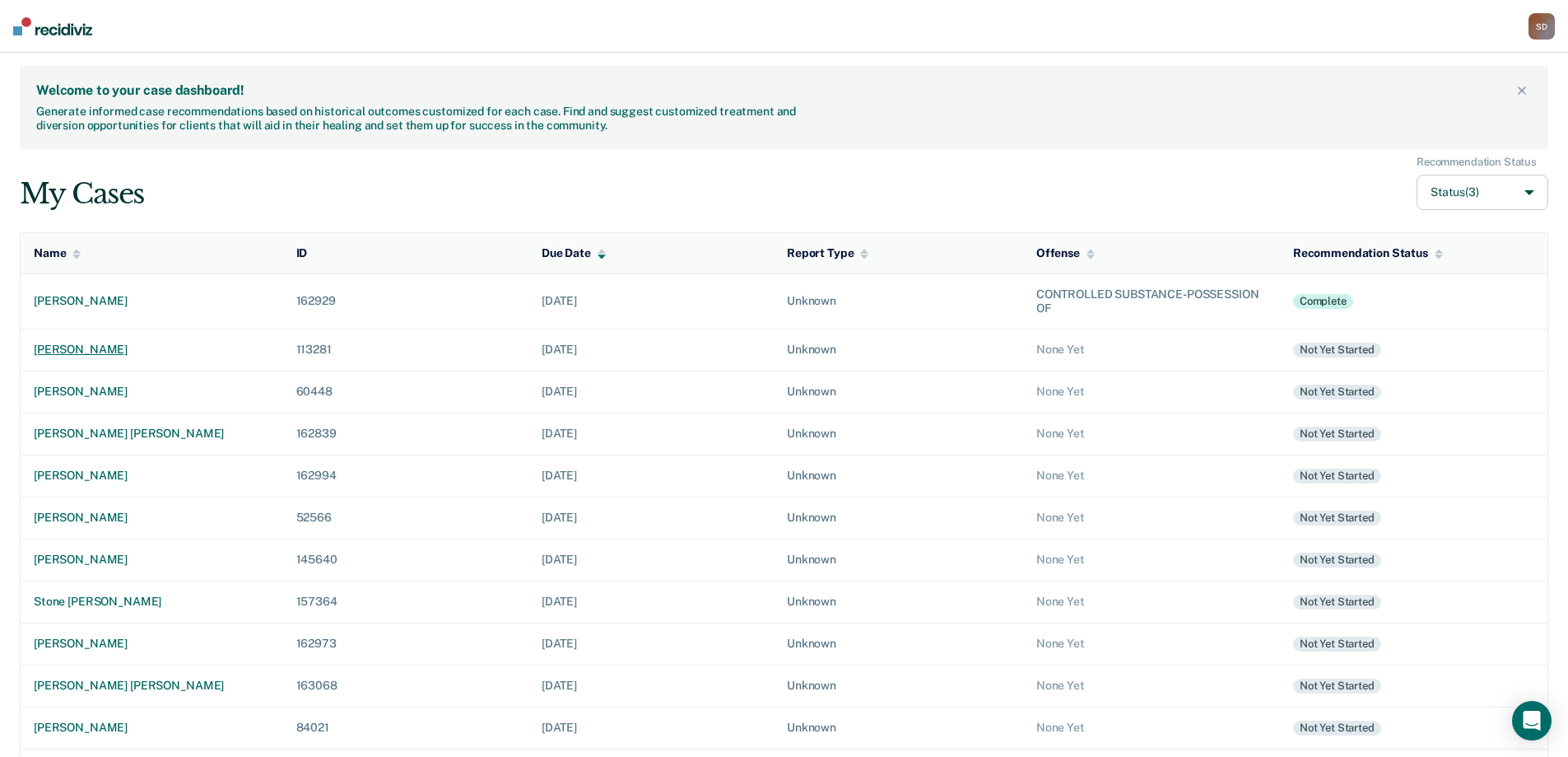
click at [82, 353] on div "[PERSON_NAME]" at bounding box center [152, 349] width 237 height 14
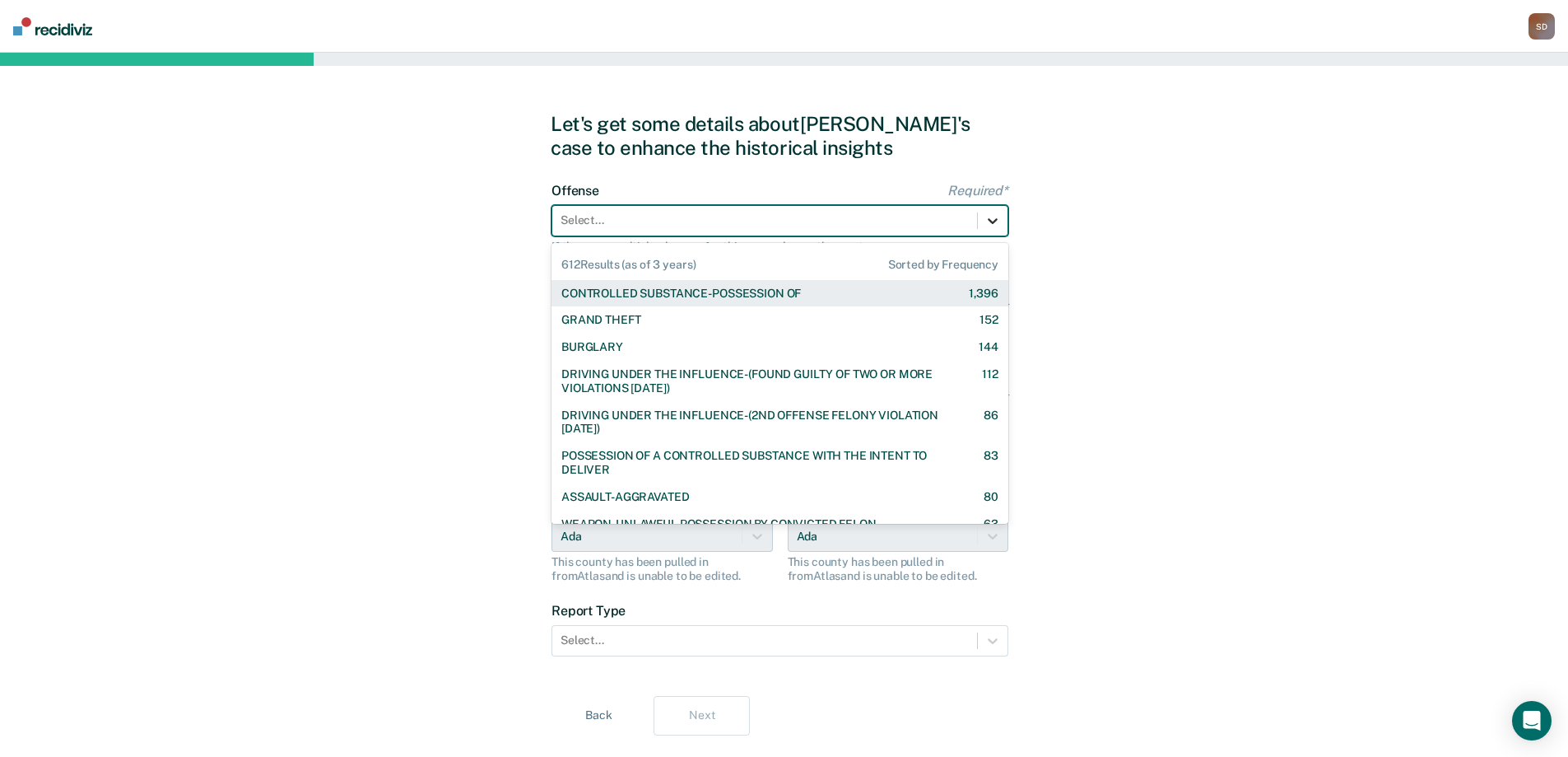
click at [986, 224] on icon at bounding box center [993, 221] width 17 height 17
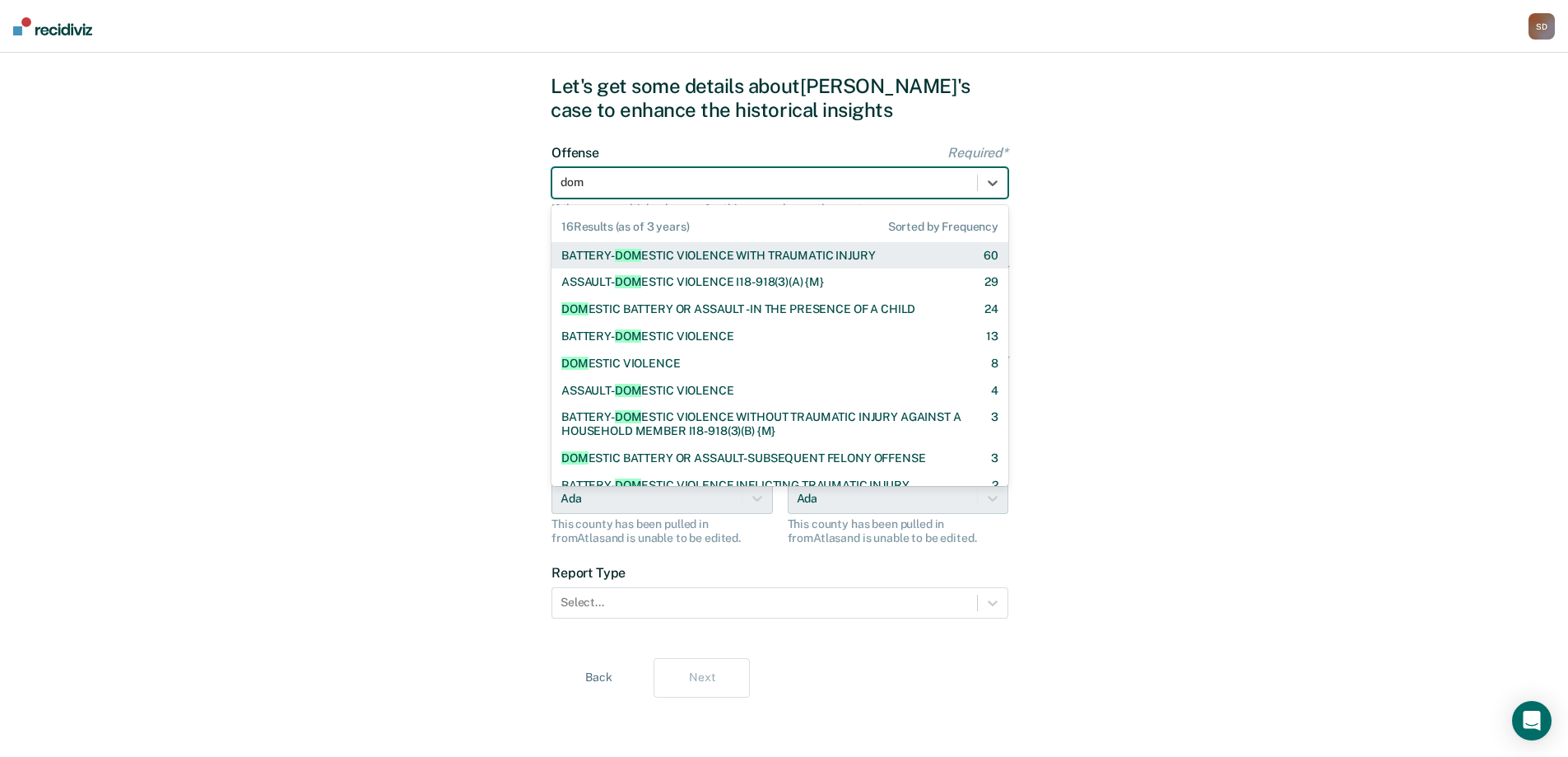
type input "dome"
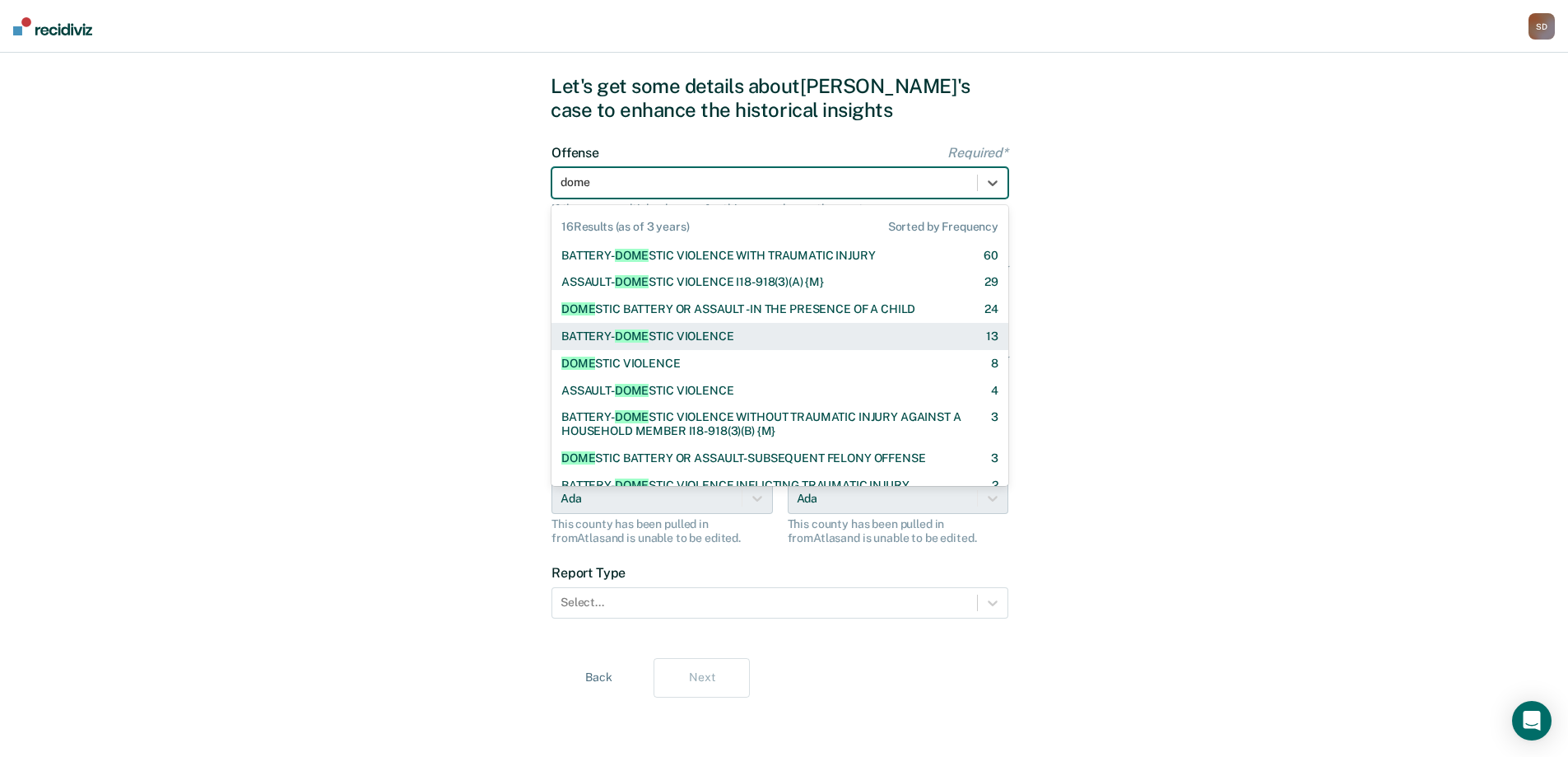
click at [746, 336] on div "BATTERY- DOME STIC VIOLENCE 13" at bounding box center [780, 336] width 437 height 14
checkbox input "true"
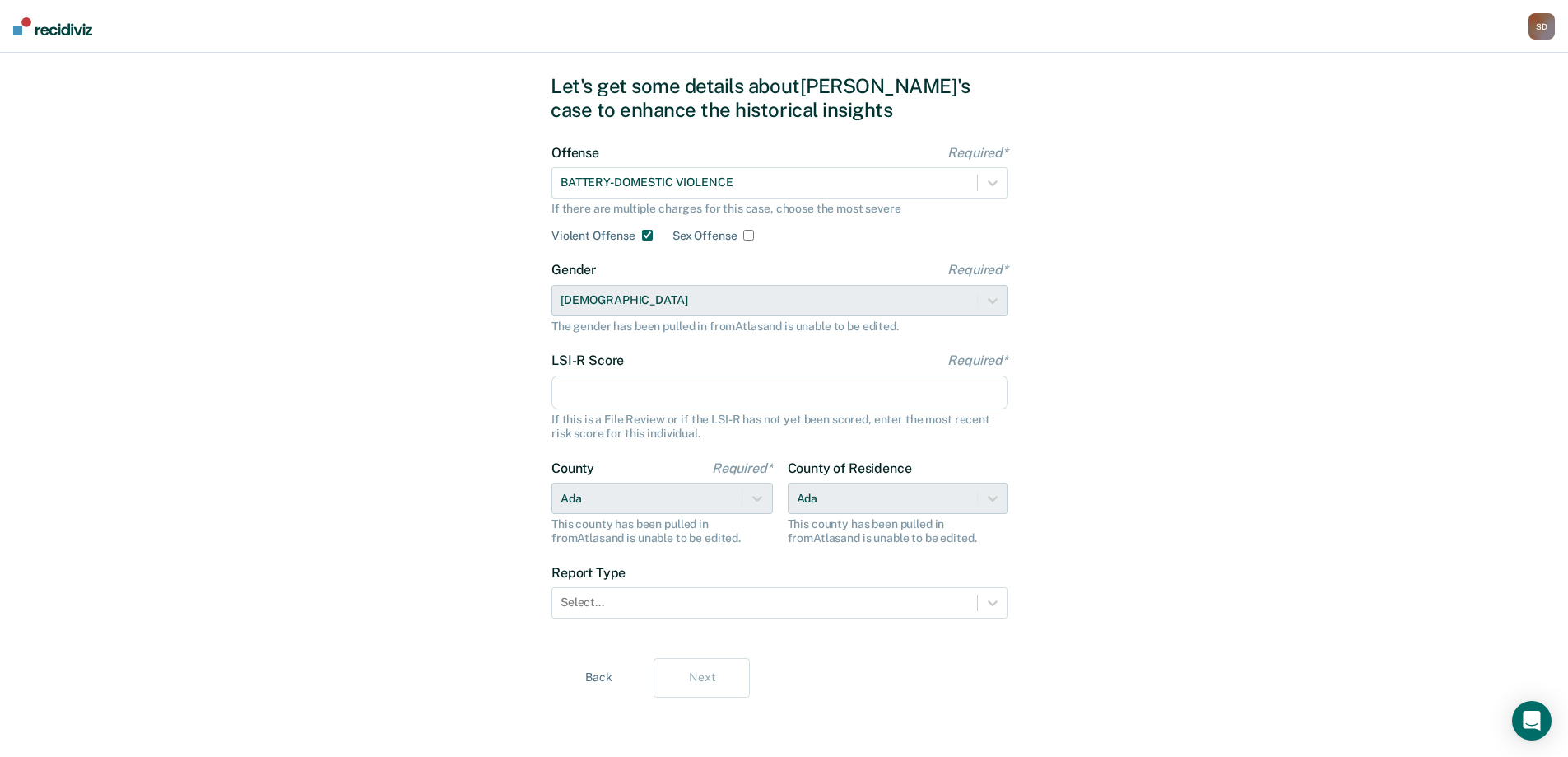
click at [708, 395] on input "LSI-R Score Required*" at bounding box center [780, 393] width 457 height 34
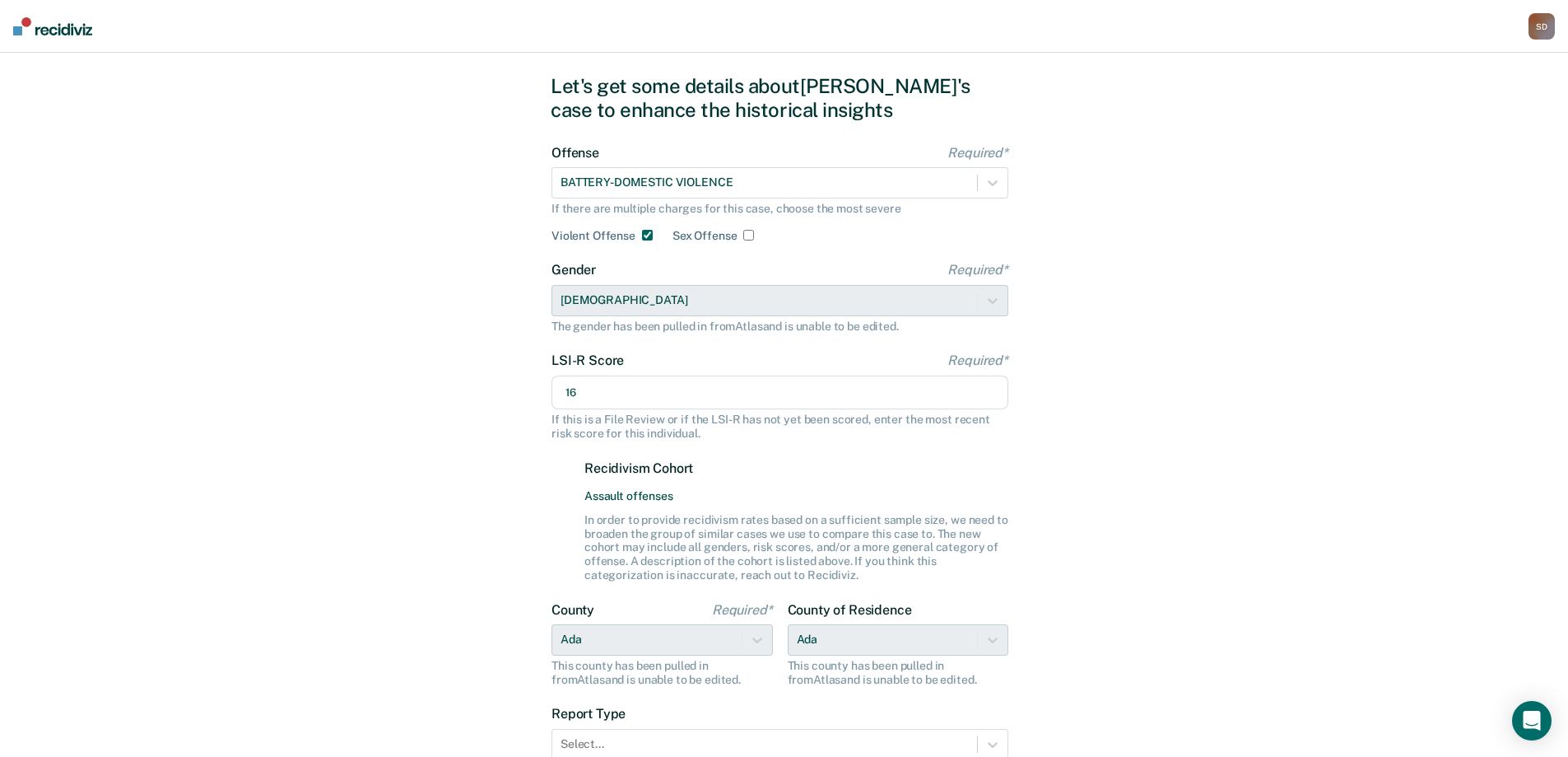
scroll to position [120, 0]
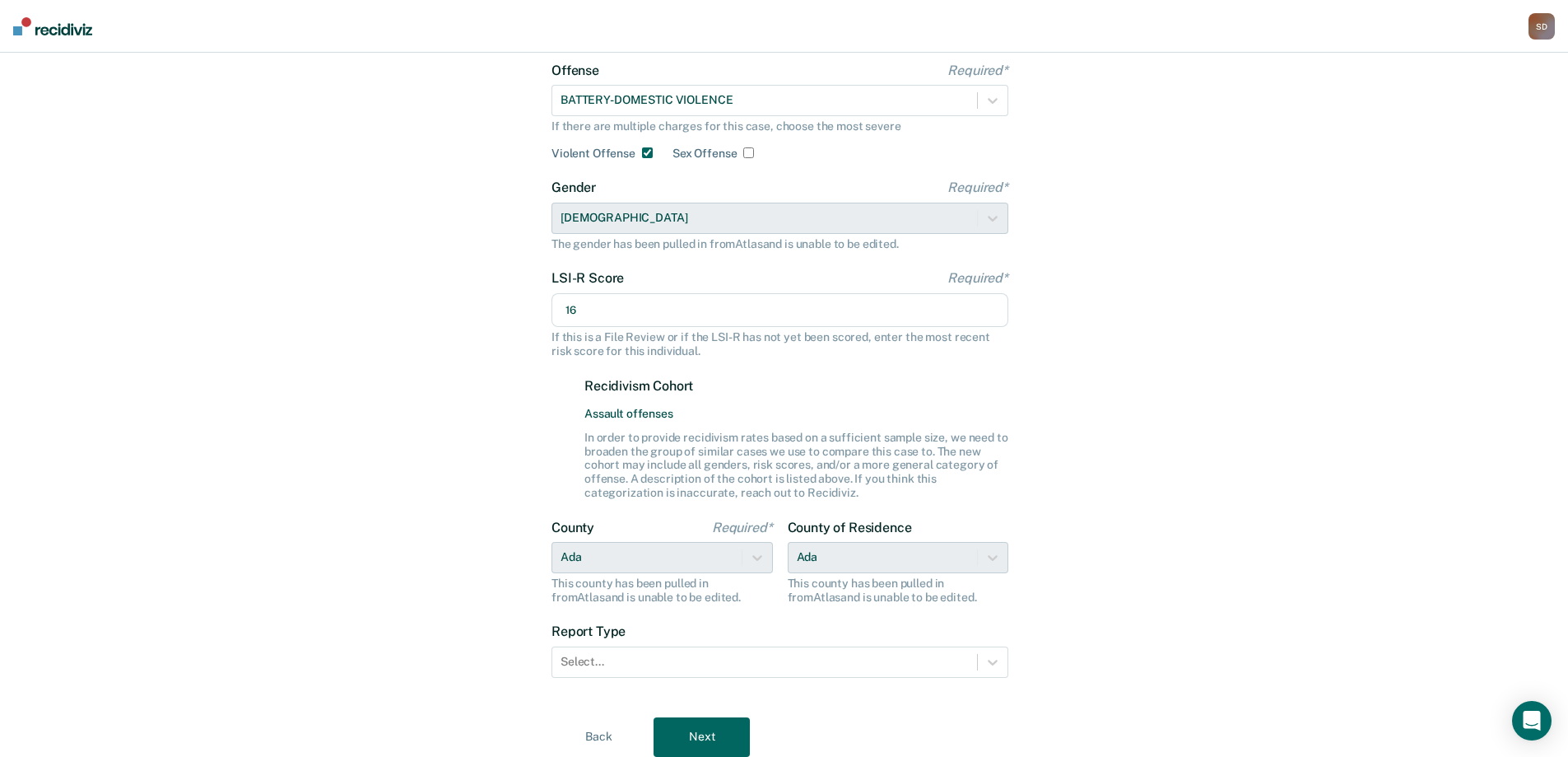
type input "16"
click at [1341, 463] on div "Let's get some details about [PERSON_NAME]'s case to enhance the historical ins…" at bounding box center [784, 374] width 1568 height 884
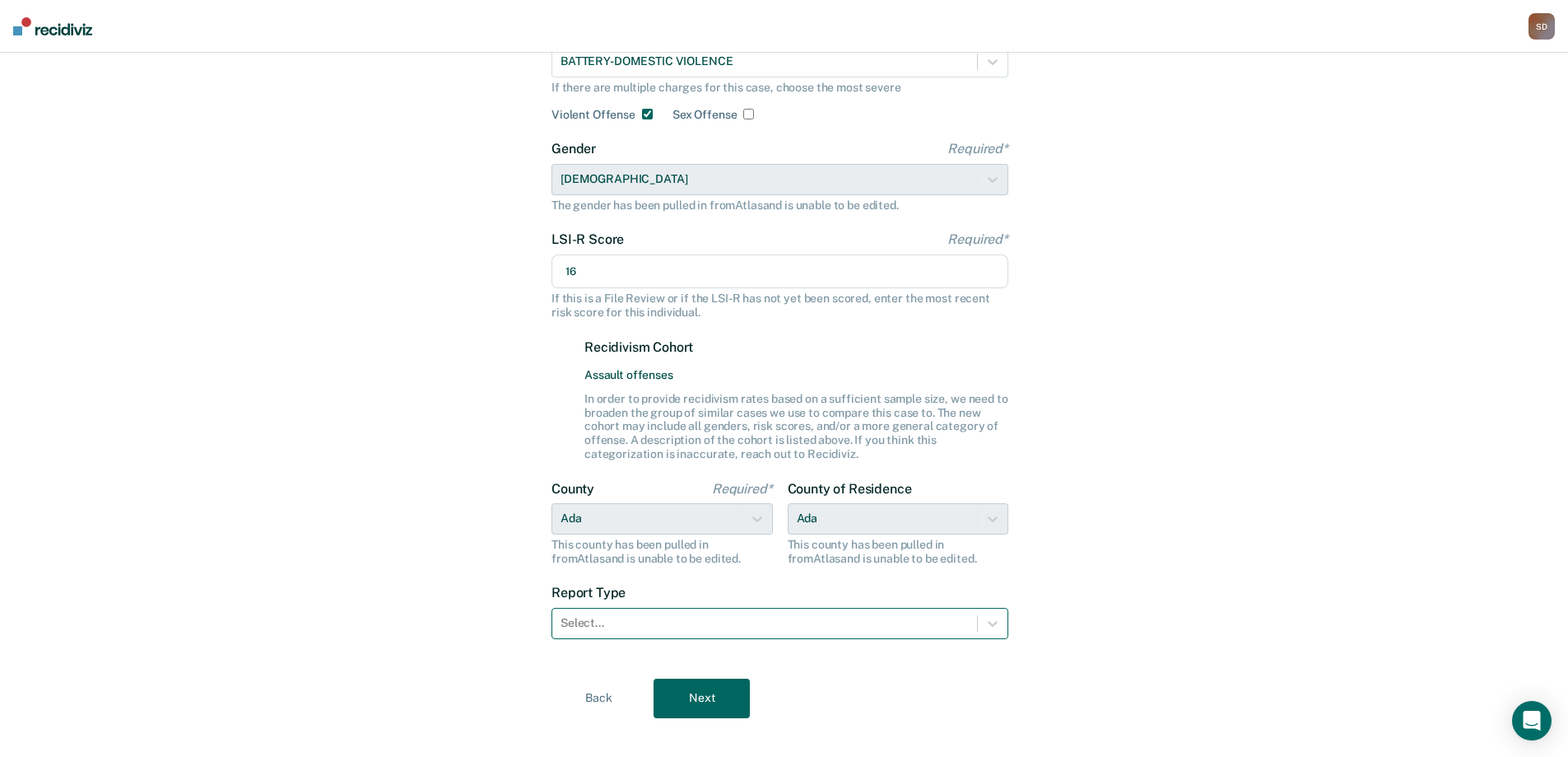
scroll to position [179, 0]
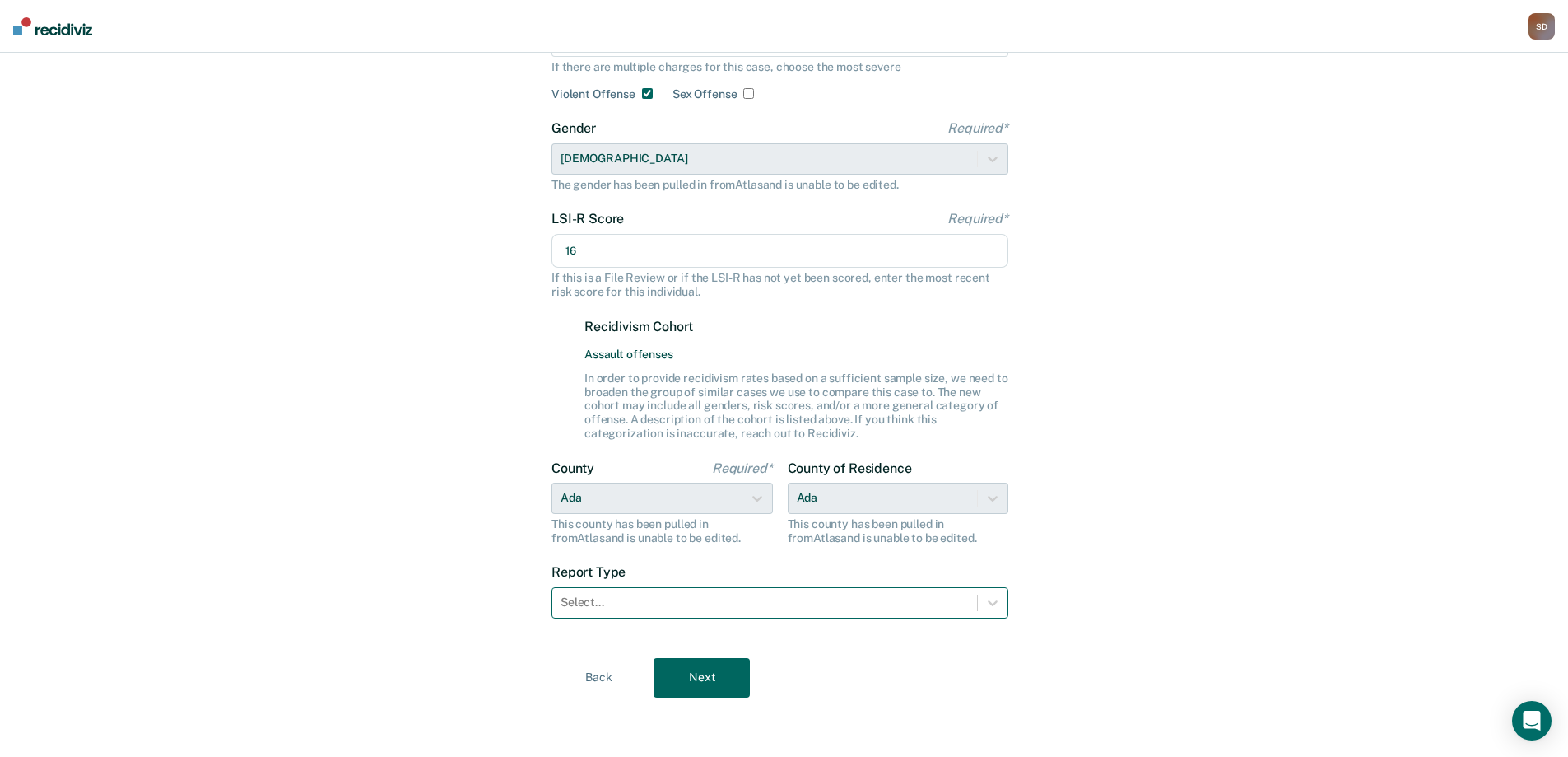
click at [785, 605] on div at bounding box center [765, 602] width 408 height 18
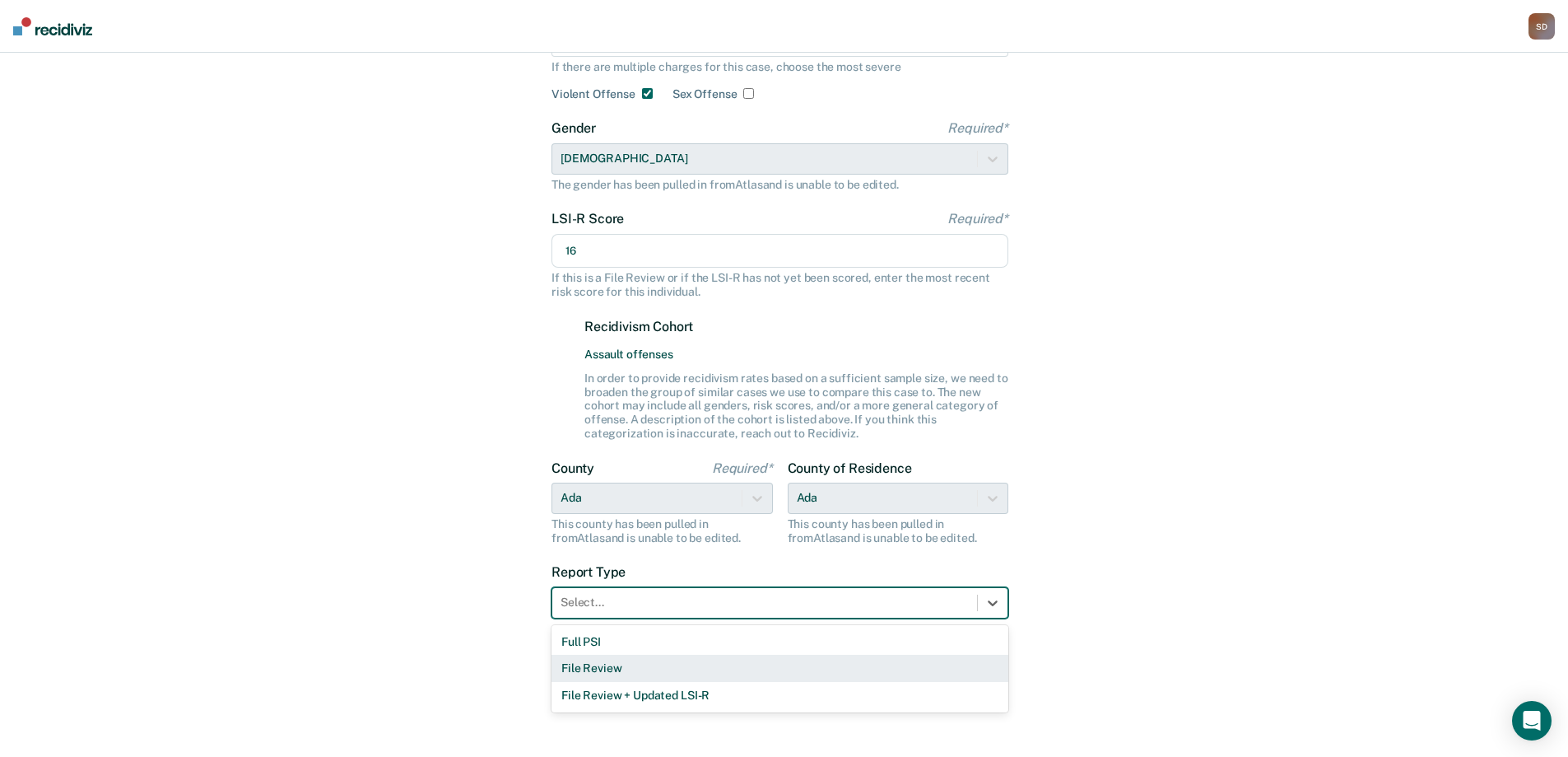
click at [743, 656] on div "File Review" at bounding box center [780, 669] width 457 height 28
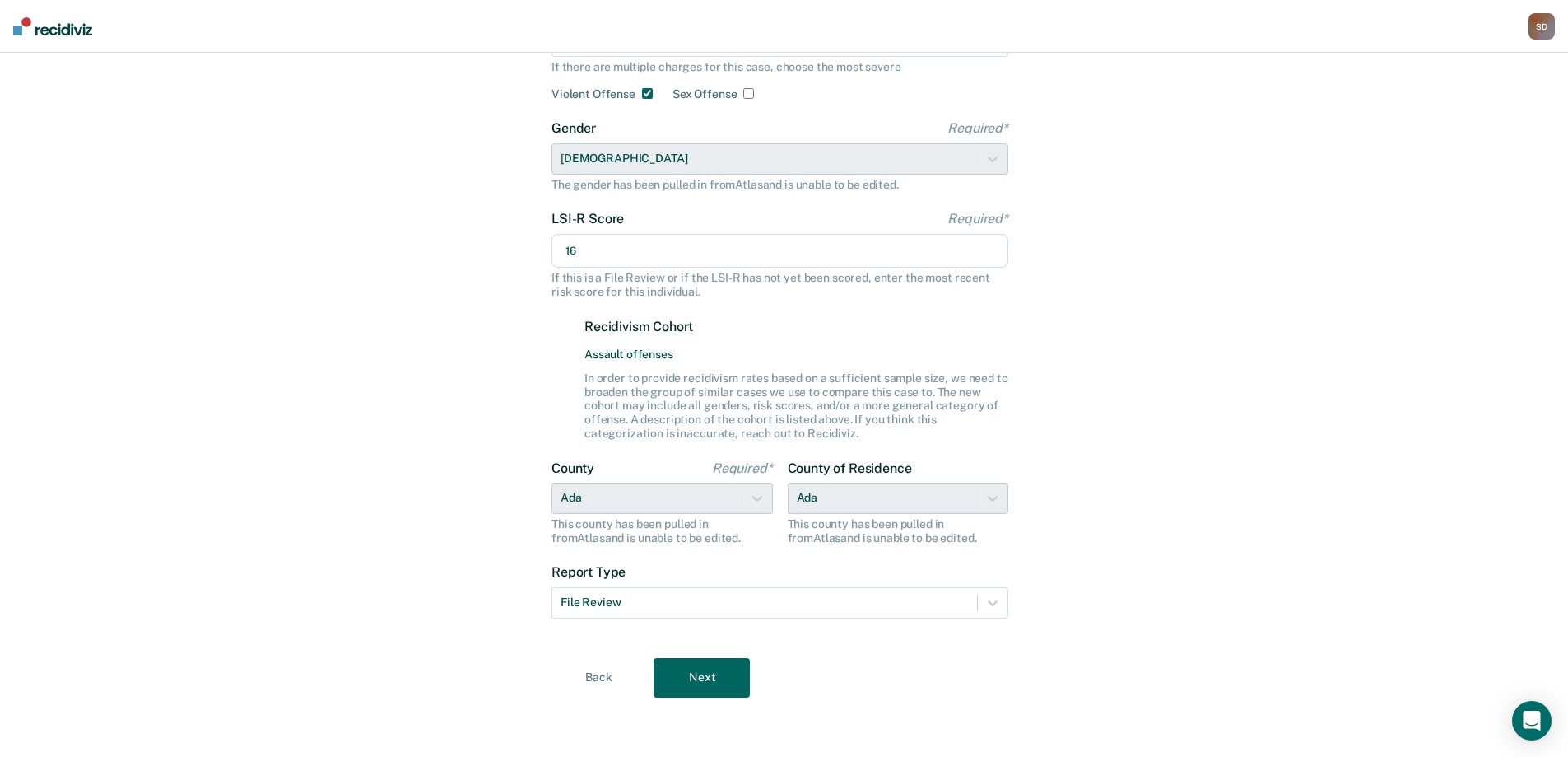
click at [770, 624] on form "Offense Required* BATTERY-DOMESTIC VIOLENCE If there are multiple charges for t…" at bounding box center [780, 321] width 457 height 635
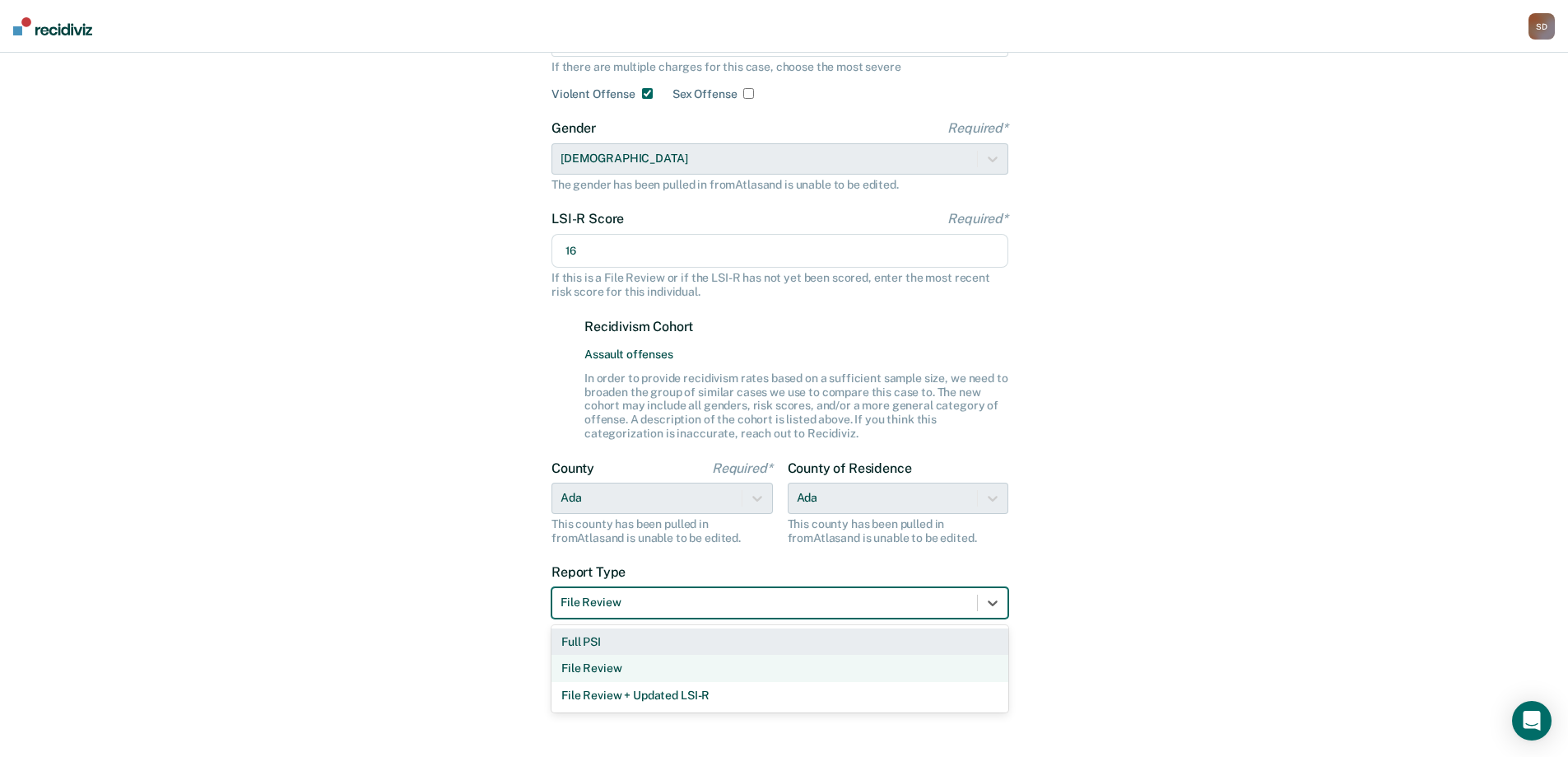
drag, startPoint x: 746, startPoint y: 604, endPoint x: 743, endPoint y: 629, distance: 25.2
click at [750, 604] on div at bounding box center [765, 602] width 408 height 18
click at [732, 645] on div "Full PSI" at bounding box center [780, 642] width 457 height 28
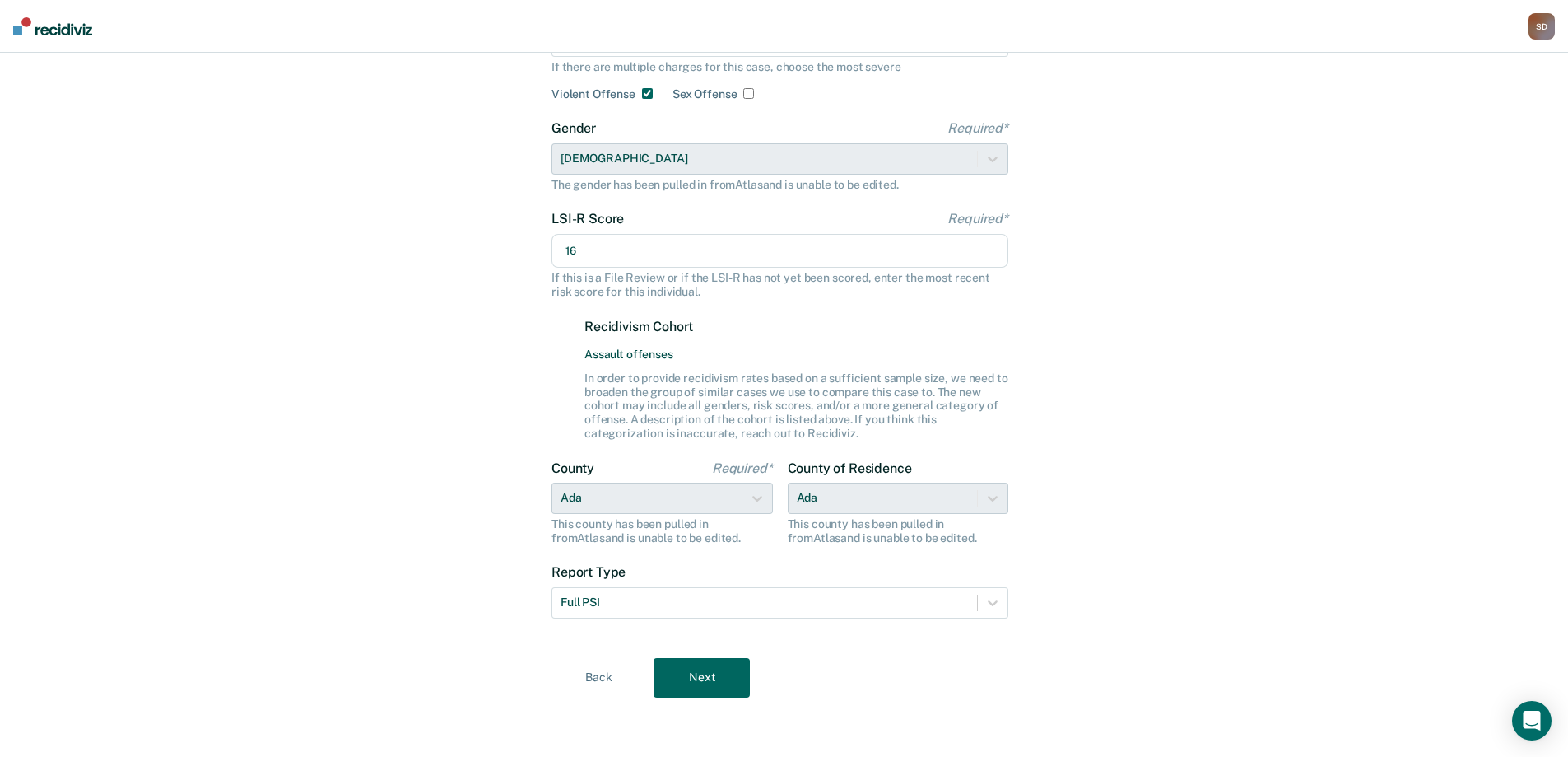
click at [715, 679] on button "Next" at bounding box center [702, 677] width 97 height 39
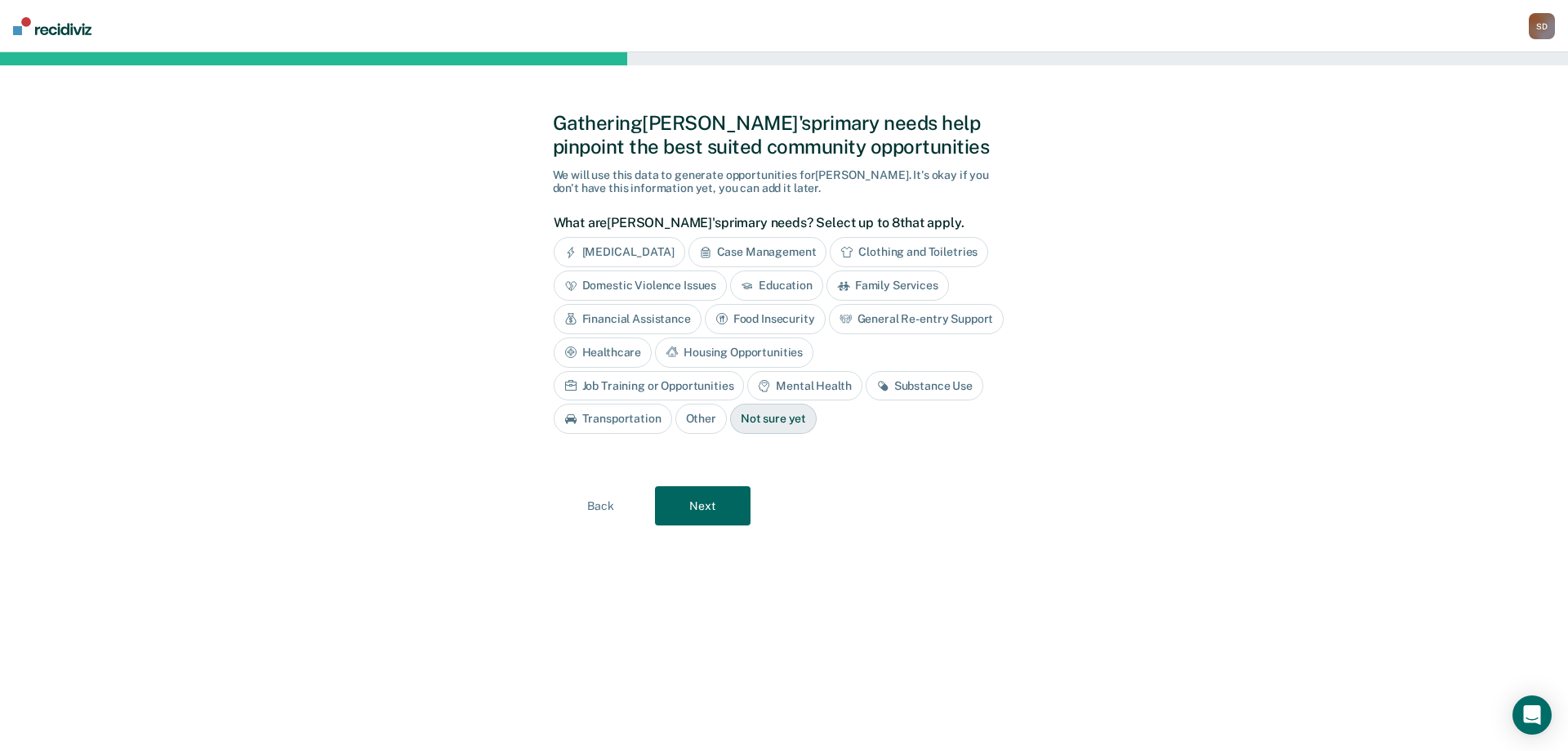
click at [693, 509] on button "Next" at bounding box center [703, 505] width 96 height 39
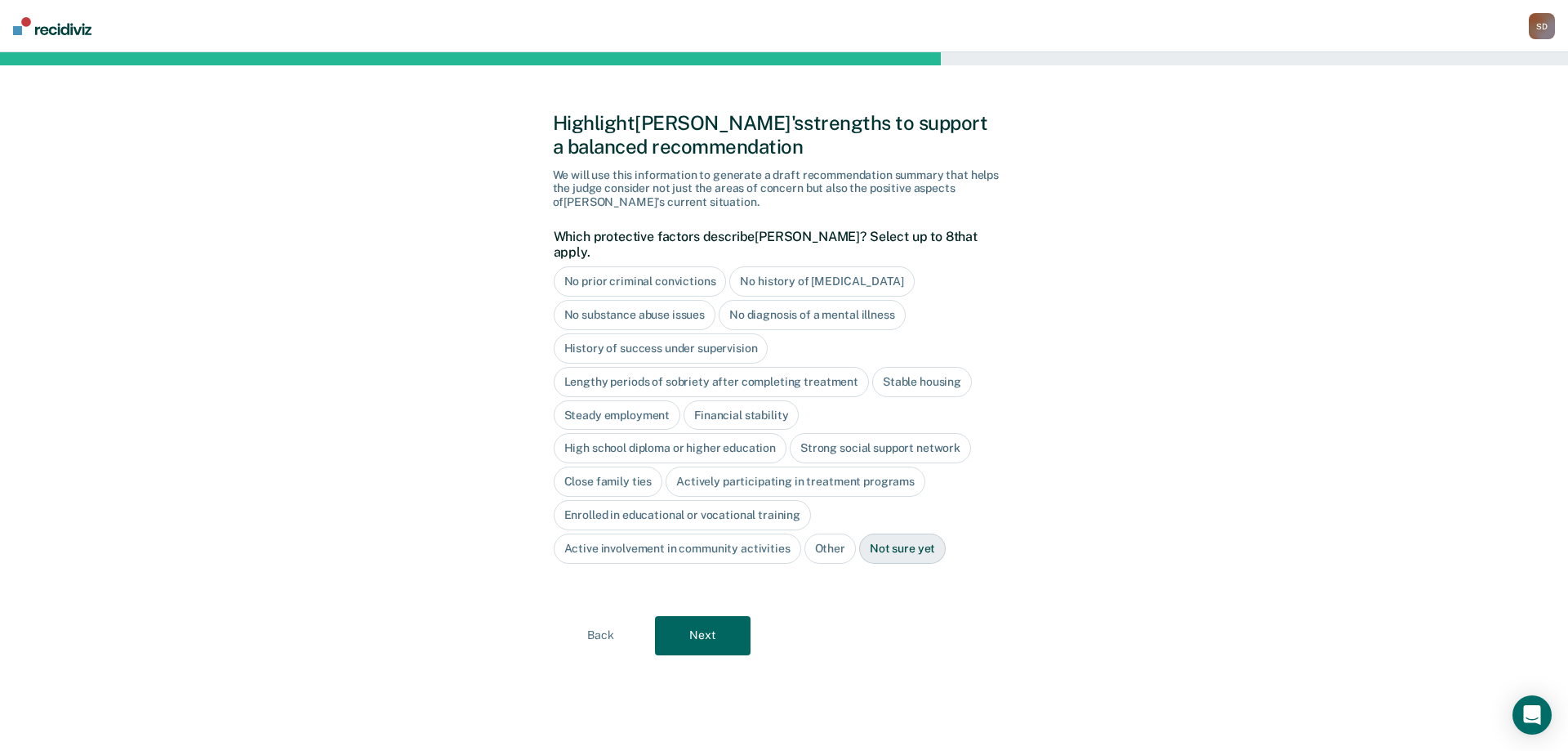
click at [586, 300] on div "No substance abuse issues" at bounding box center [635, 315] width 163 height 31
click at [589, 333] on div "History of success under supervision" at bounding box center [661, 348] width 215 height 31
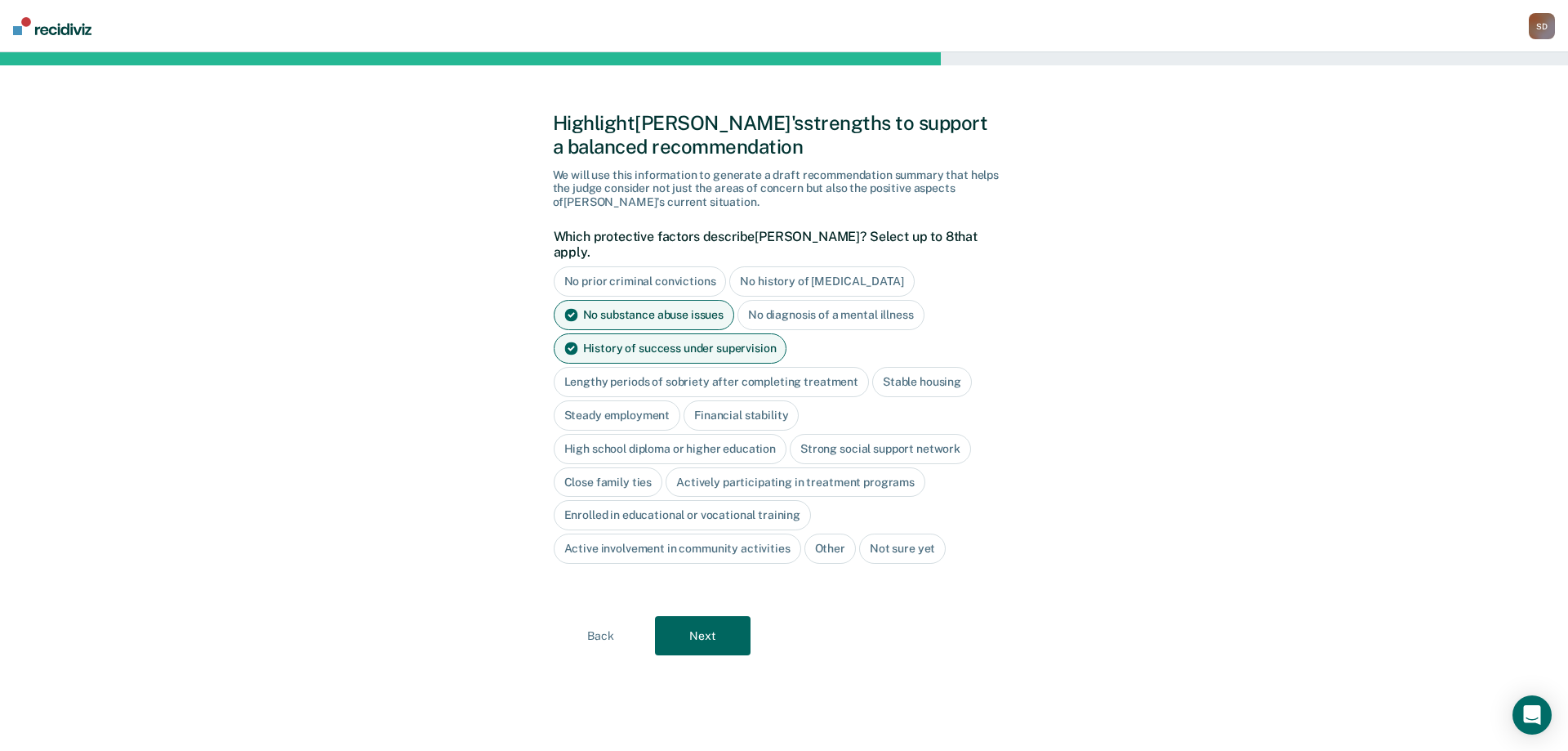
click at [922, 371] on div "Stable housing" at bounding box center [922, 382] width 100 height 31
click at [641, 402] on div "Steady employment" at bounding box center [617, 415] width 127 height 31
click at [674, 434] on div "High school diploma or higher education" at bounding box center [670, 449] width 234 height 31
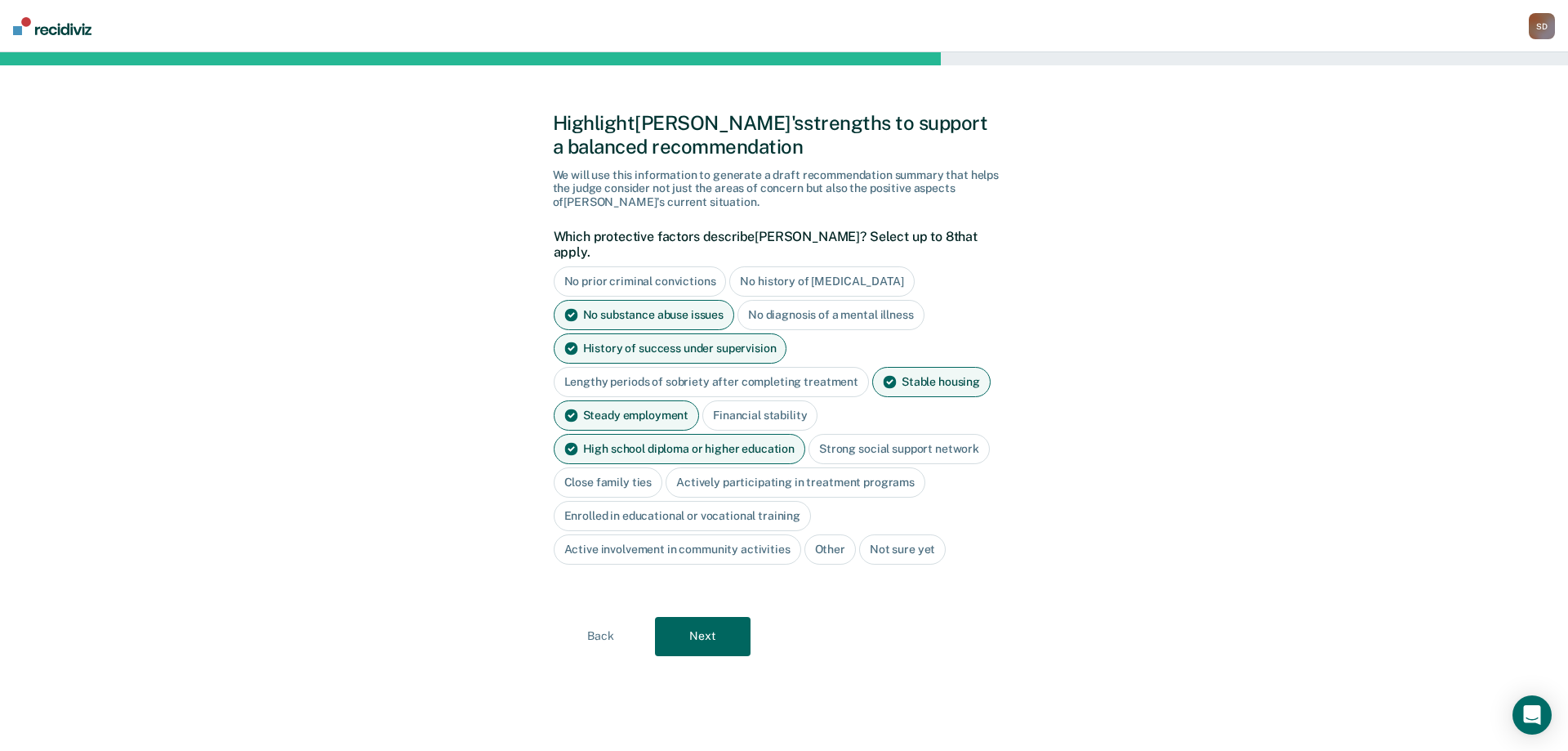
click at [907, 434] on div "Strong social support network" at bounding box center [898, 449] width 181 height 31
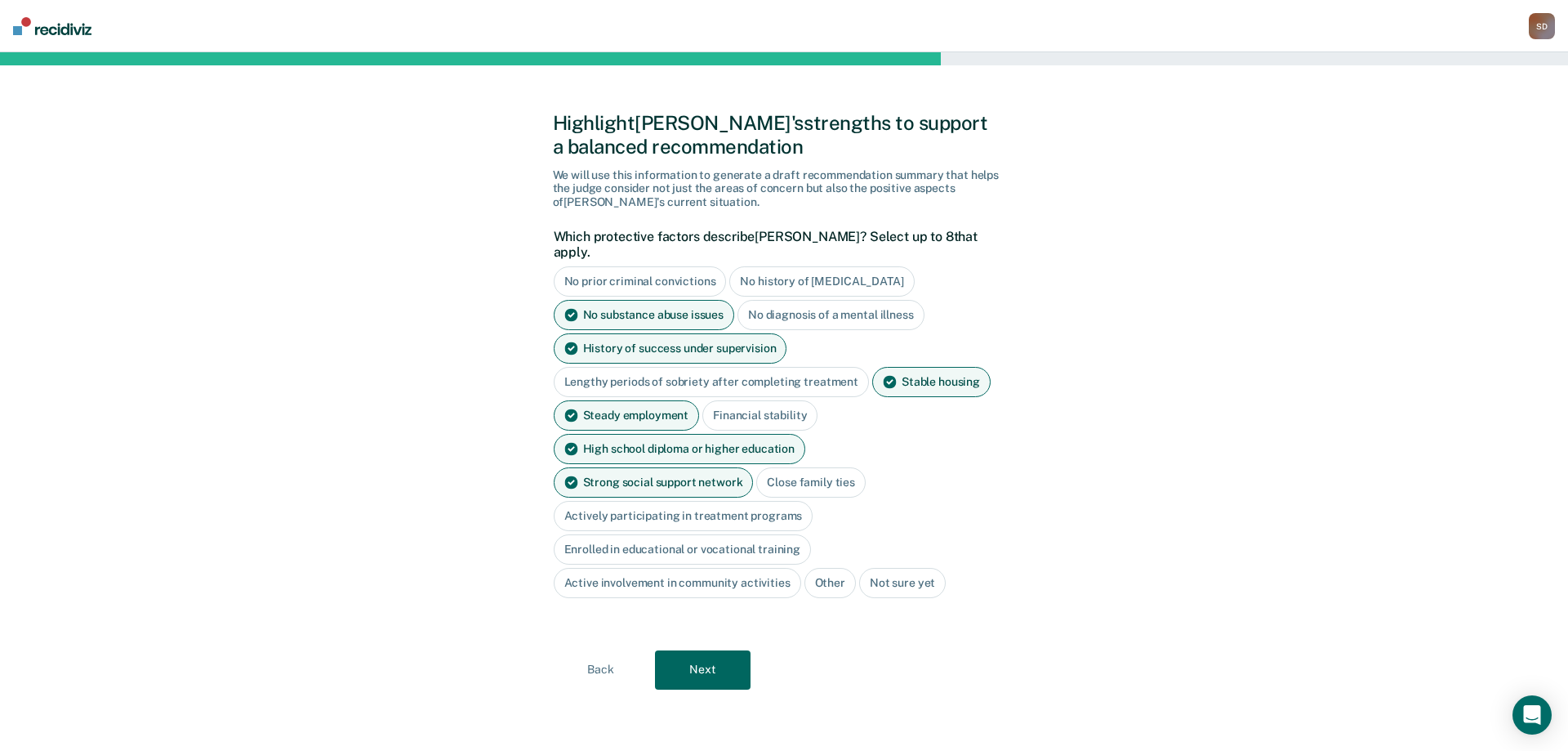
click at [756, 473] on div "Close family ties" at bounding box center [811, 482] width 109 height 31
click at [741, 568] on div "Active involvement in community activities" at bounding box center [677, 583] width 247 height 31
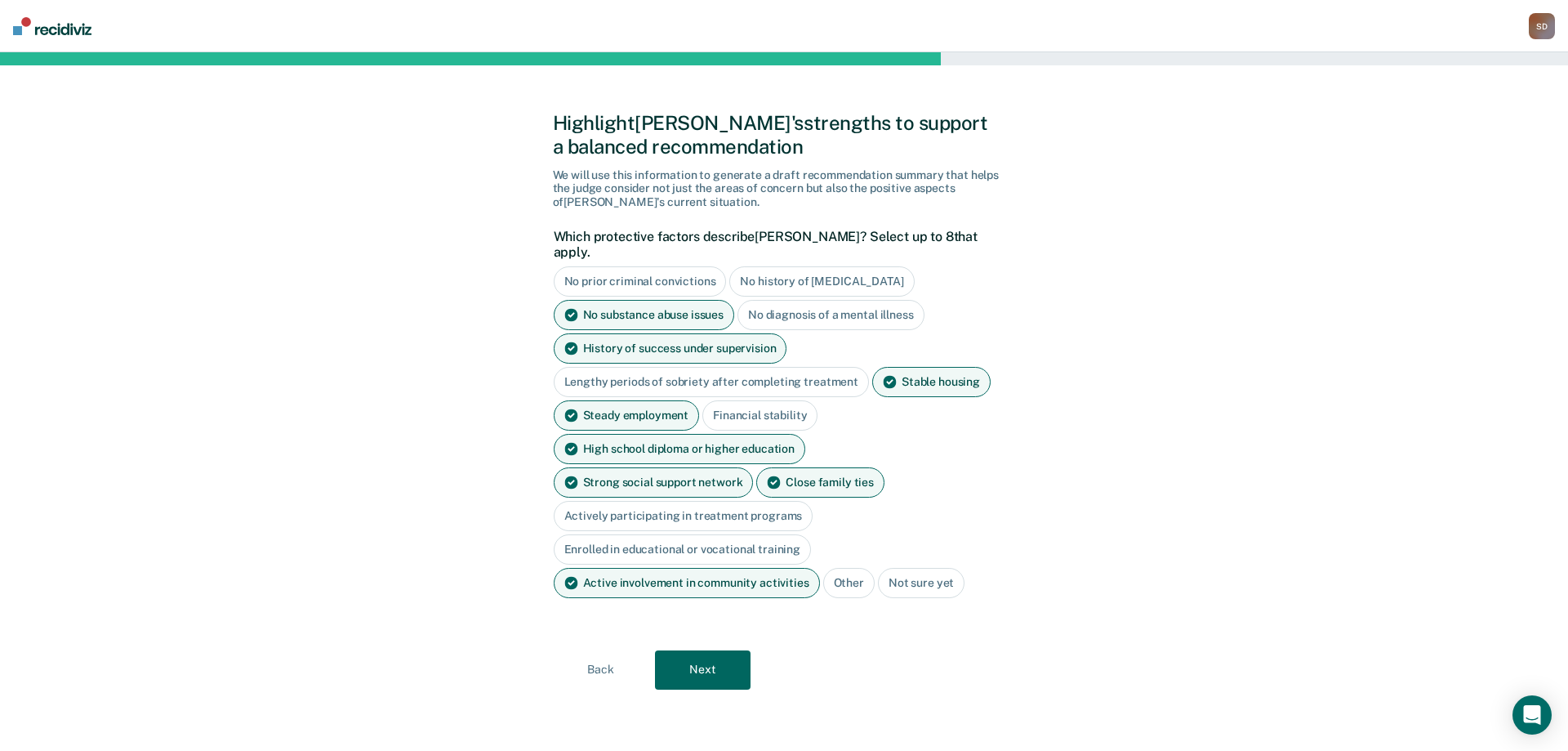
click at [717, 651] on button "Next" at bounding box center [703, 670] width 96 height 39
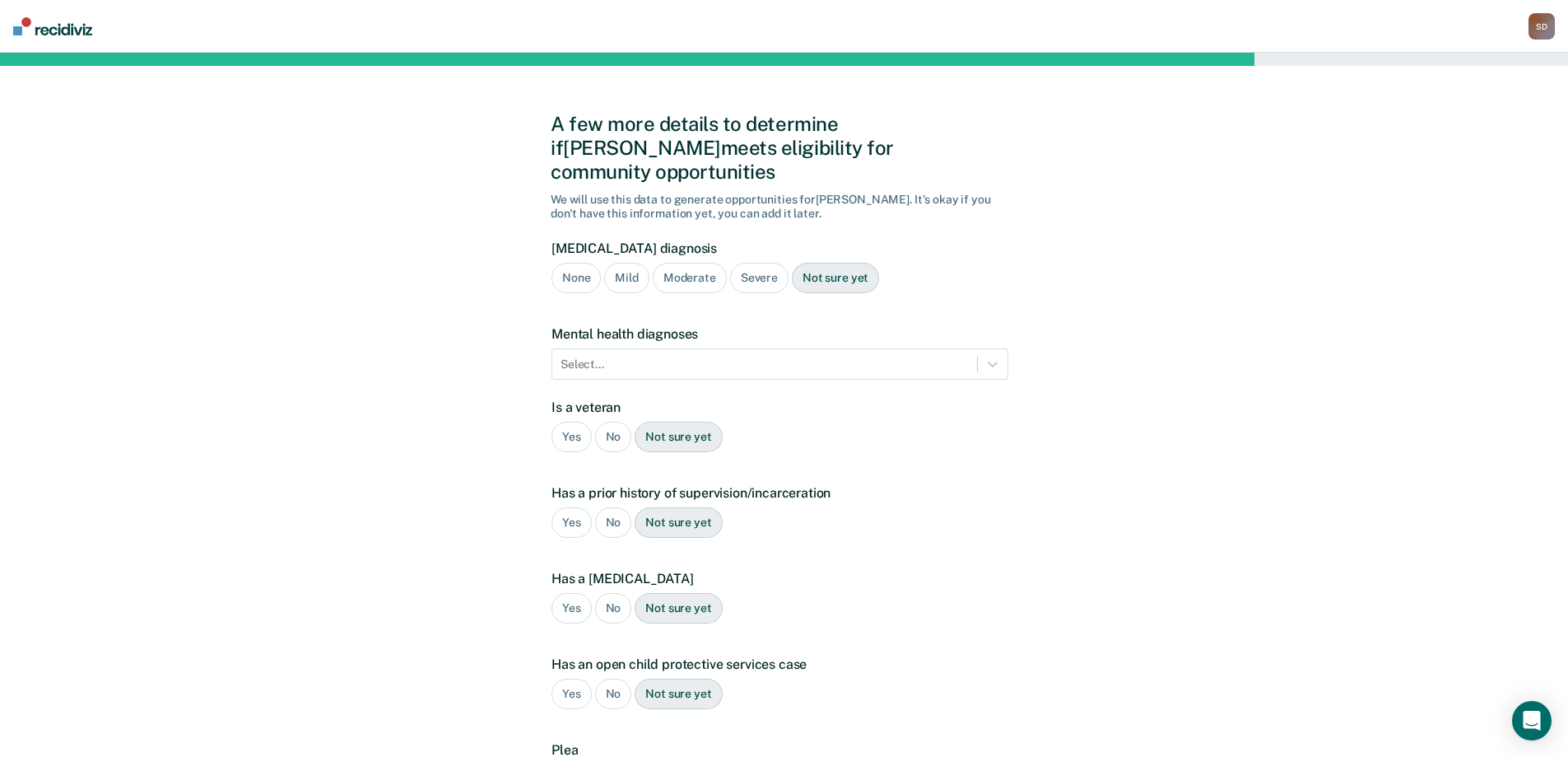
click at [571, 263] on div "None" at bounding box center [576, 278] width 49 height 31
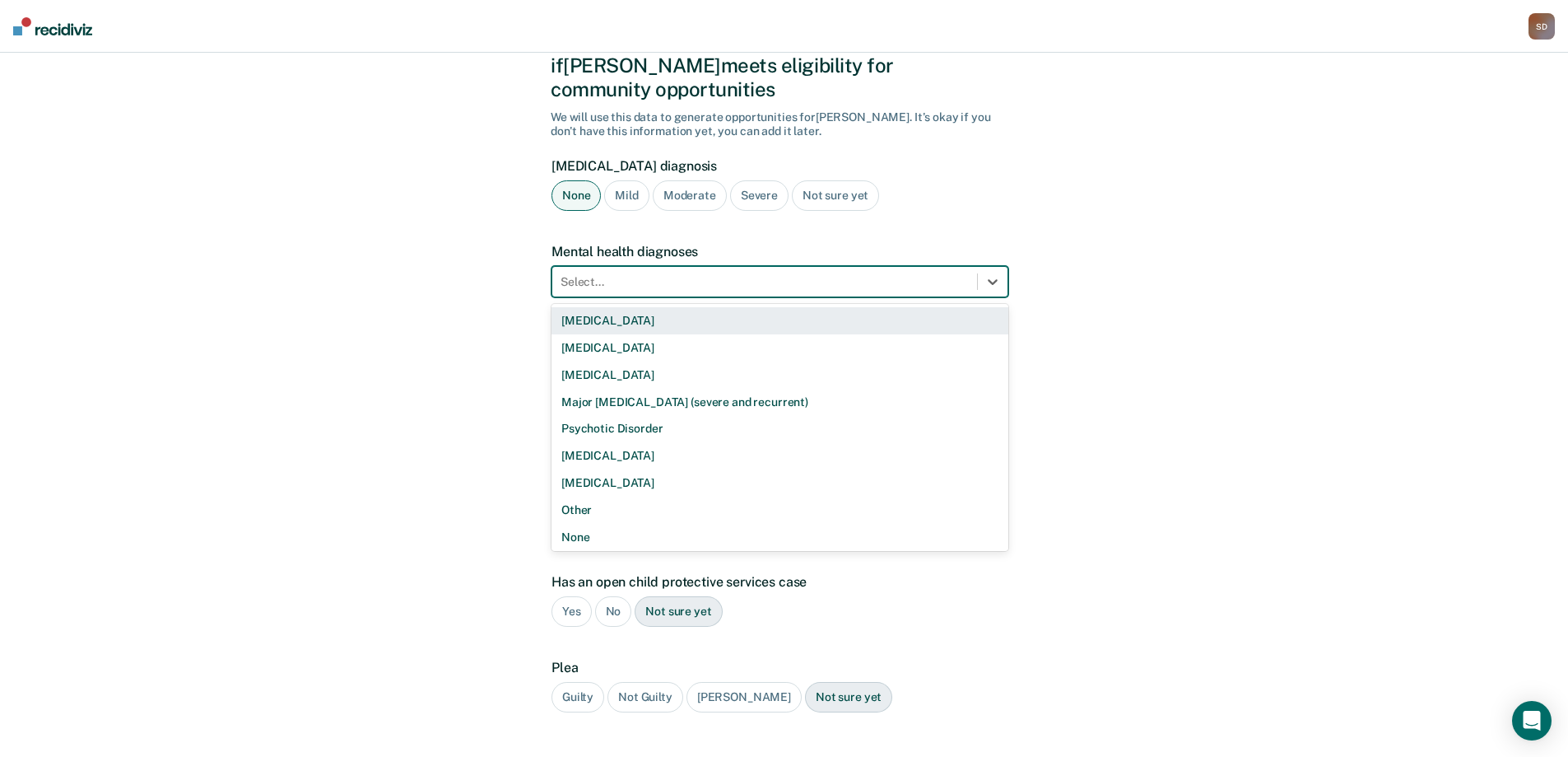
click at [692, 273] on div at bounding box center [765, 282] width 408 height 18
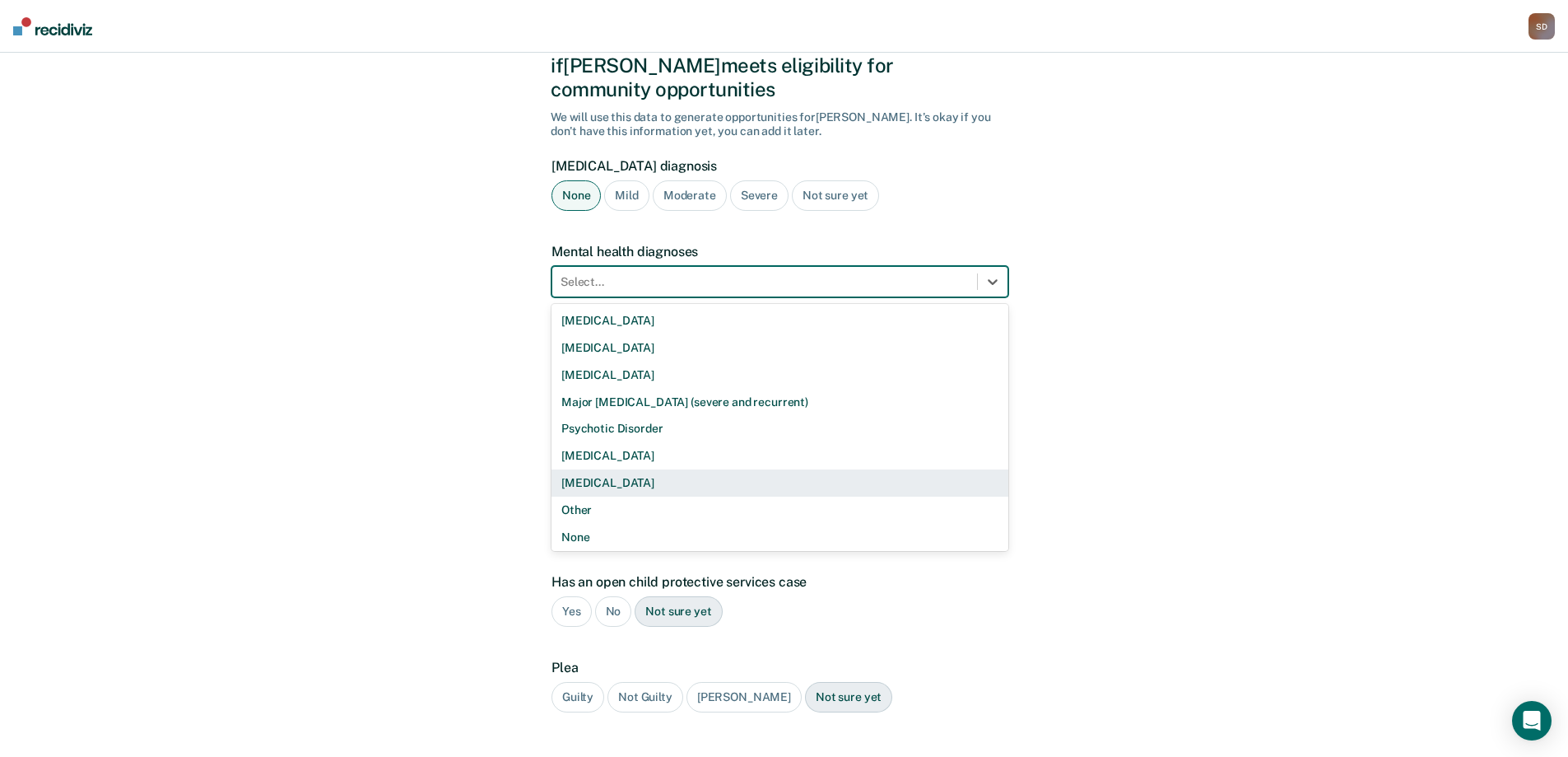
click at [781, 469] on div "[MEDICAL_DATA]" at bounding box center [780, 483] width 457 height 28
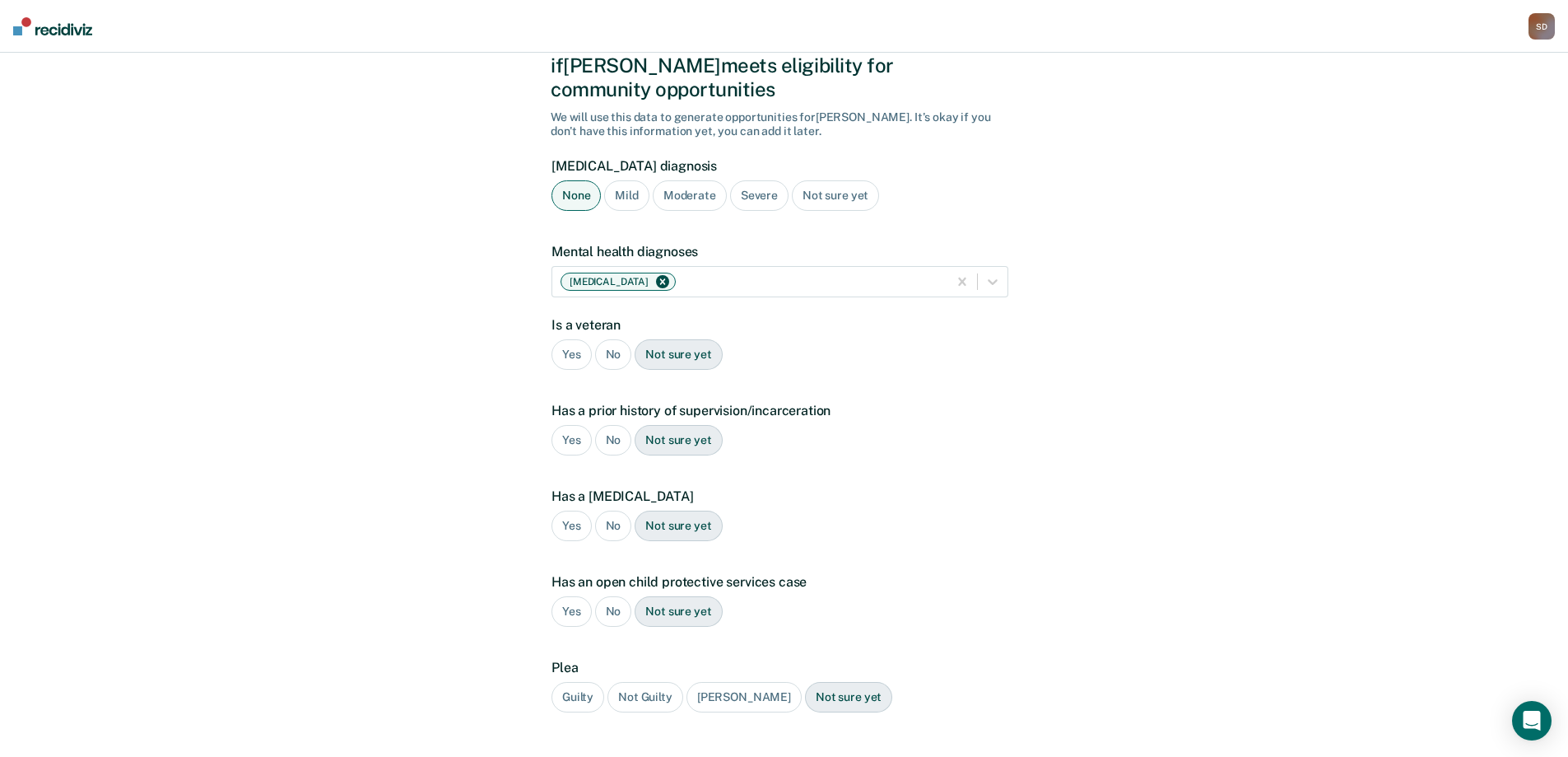
click at [612, 339] on div "No" at bounding box center [613, 354] width 37 height 31
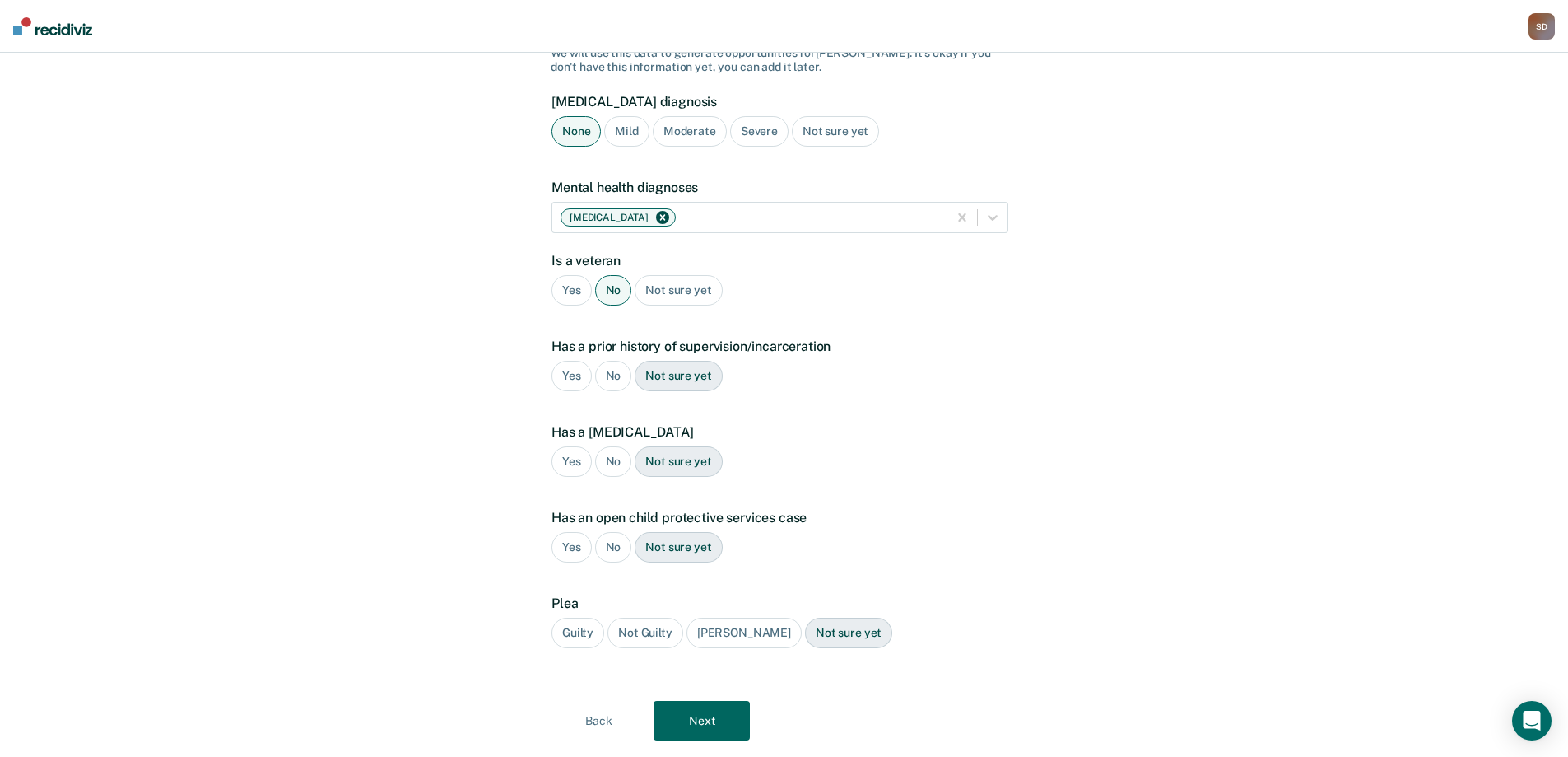
scroll to position [165, 0]
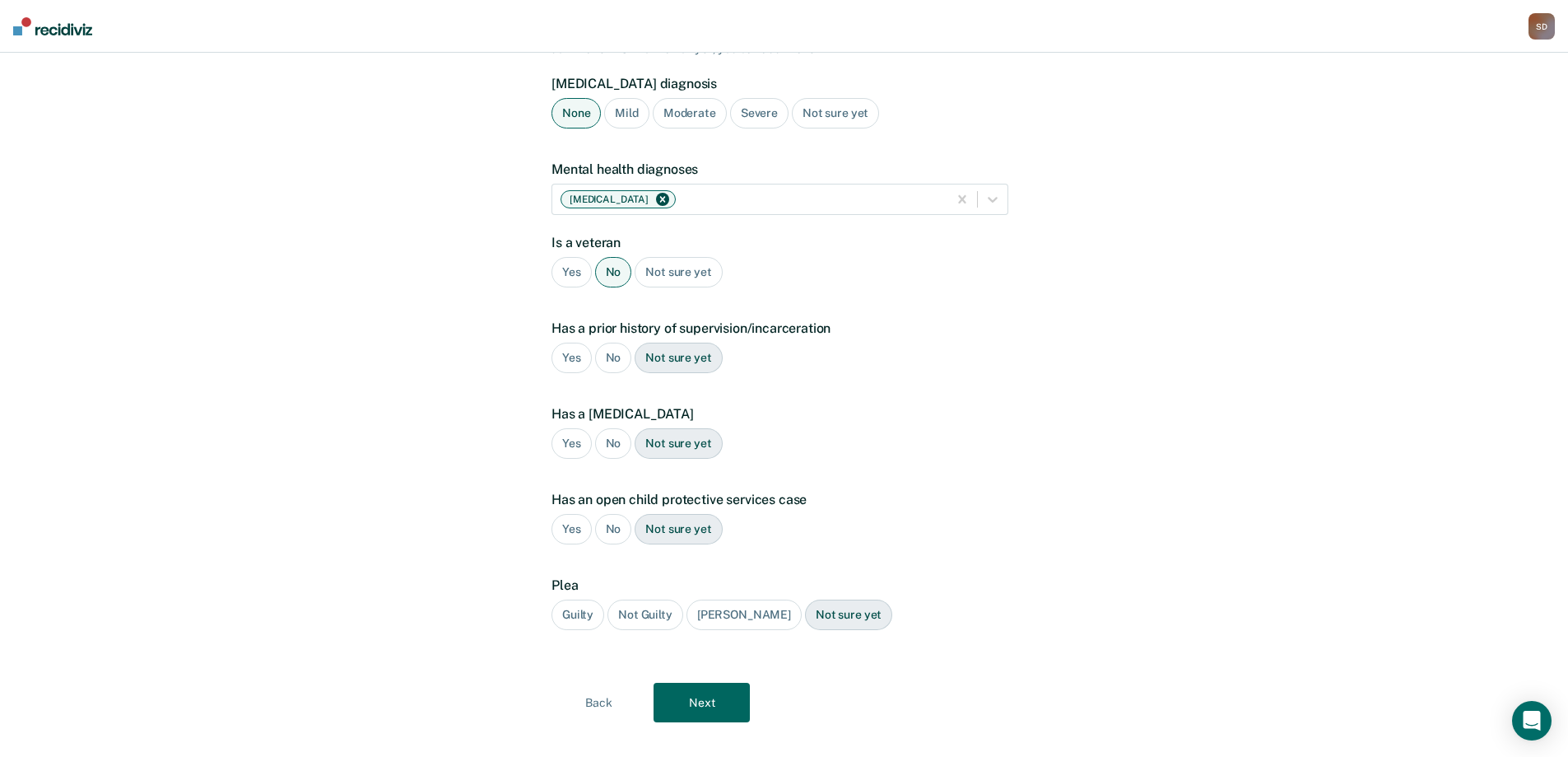
click at [568, 343] on div "Yes" at bounding box center [572, 358] width 40 height 31
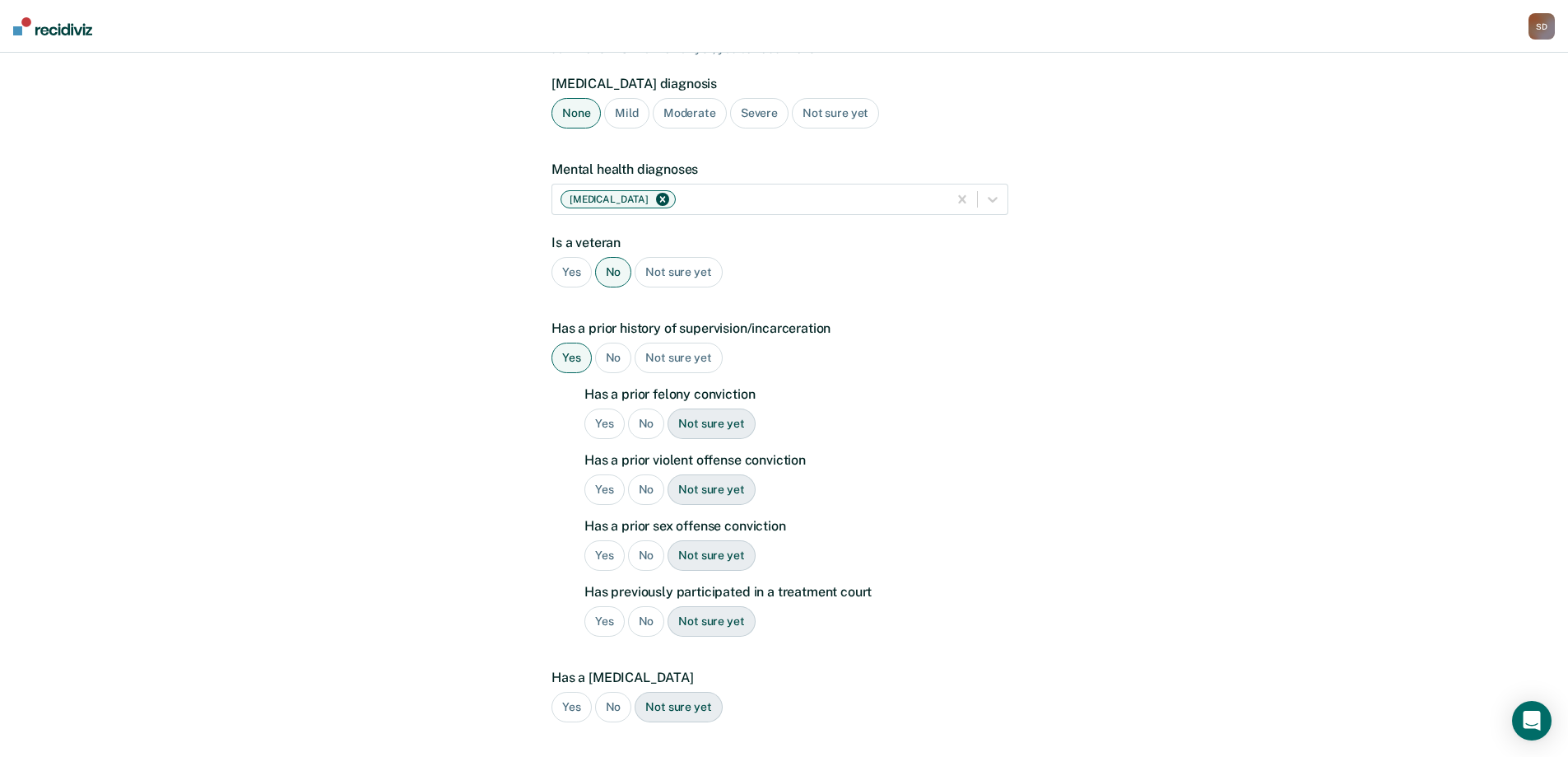
click at [637, 409] on div "No" at bounding box center [647, 424] width 37 height 31
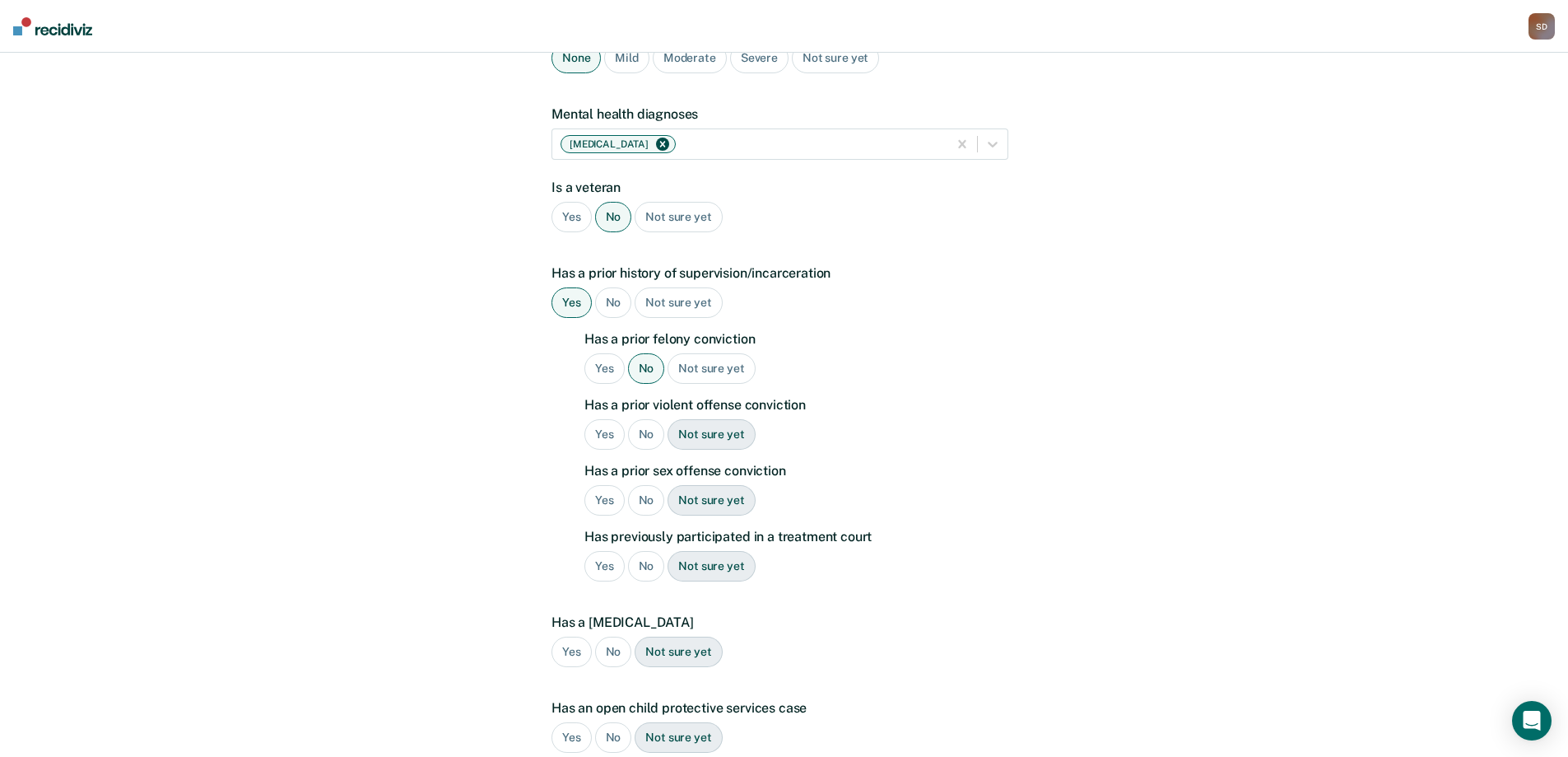
scroll to position [247, 0]
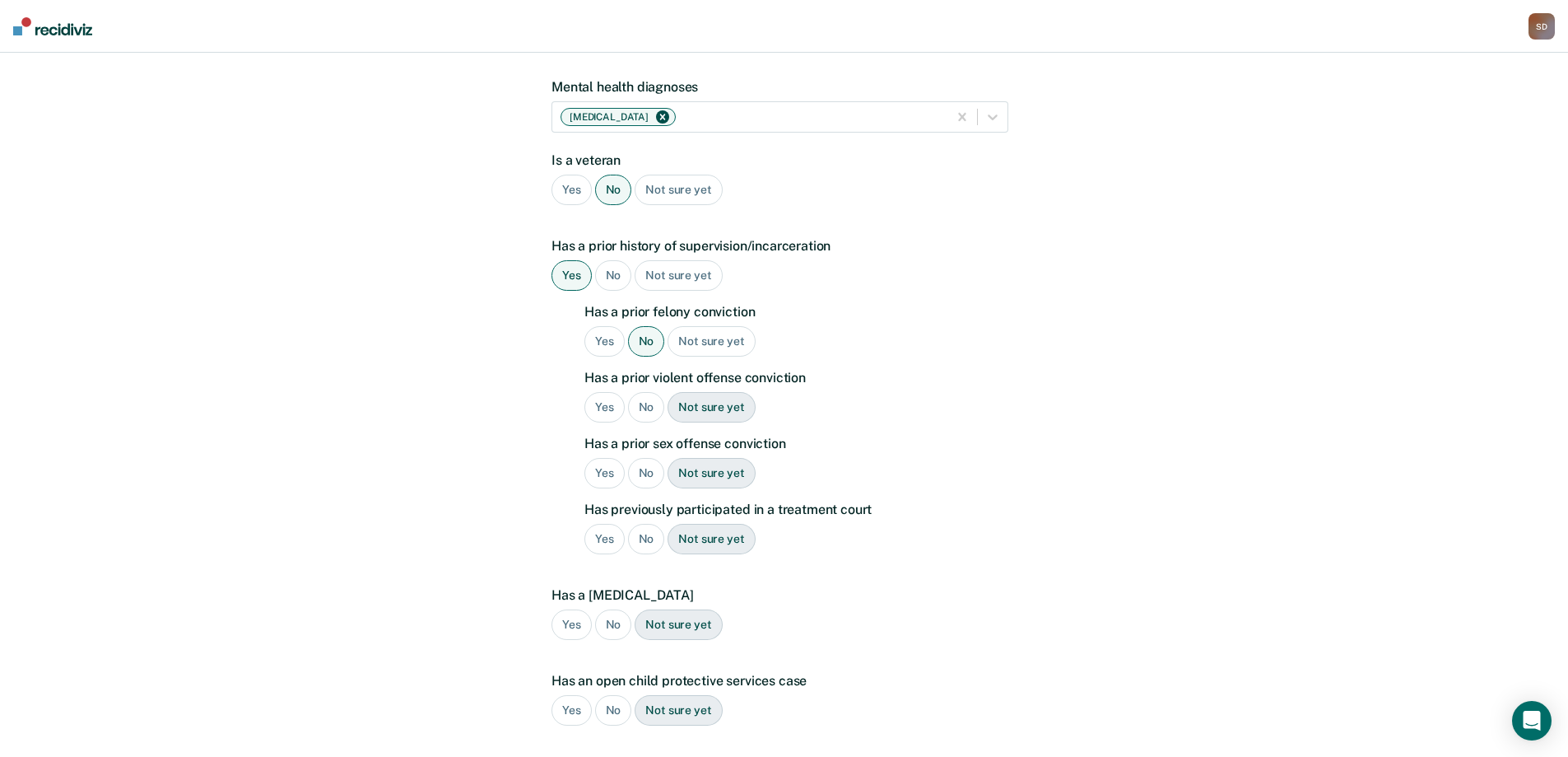
drag, startPoint x: 607, startPoint y: 380, endPoint x: 630, endPoint y: 413, distance: 40.2
click at [607, 392] on div "Yes" at bounding box center [605, 407] width 40 height 31
click at [641, 458] on div "No" at bounding box center [647, 473] width 37 height 31
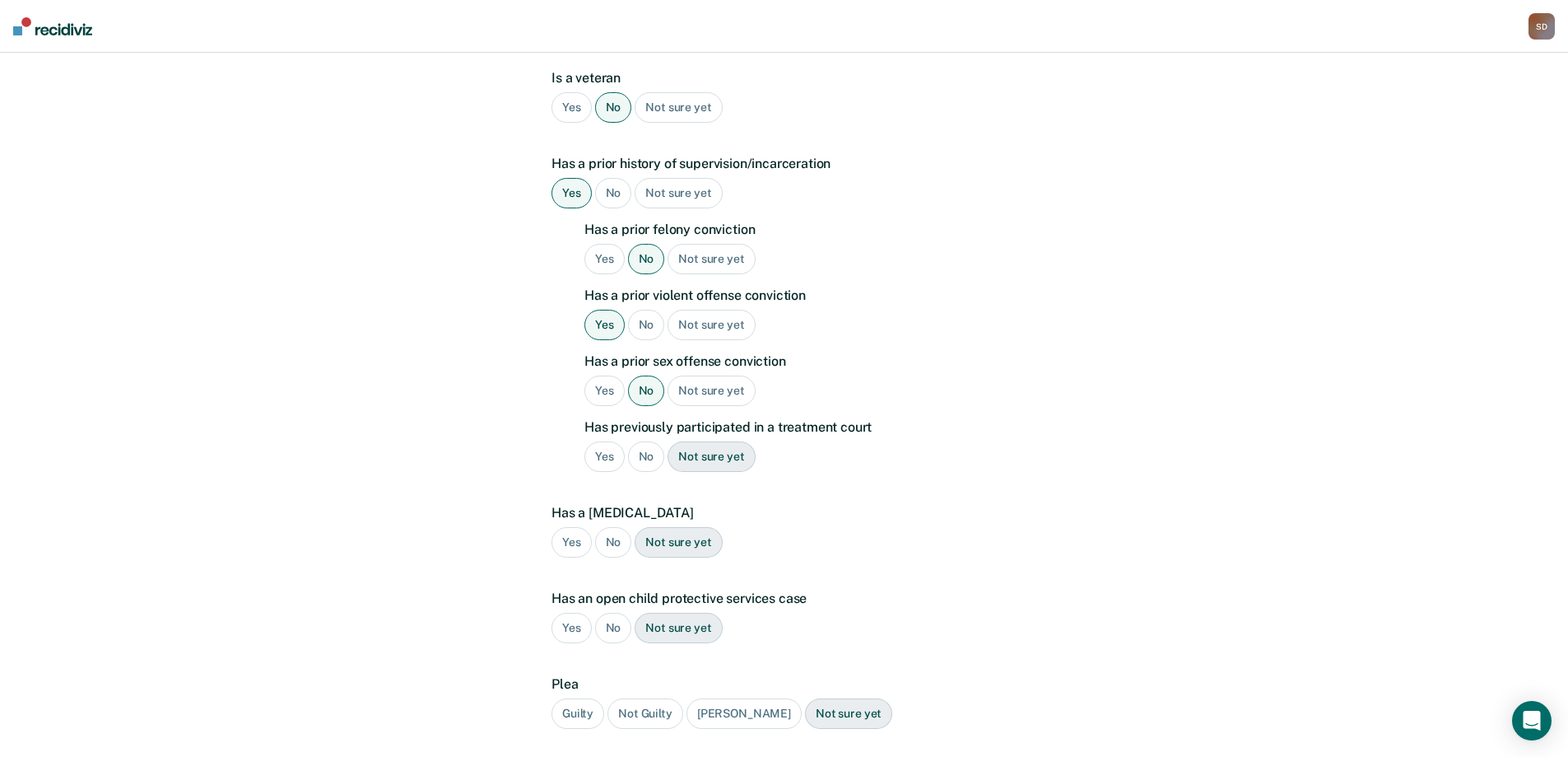
click at [652, 442] on div "No" at bounding box center [647, 457] width 37 height 31
click at [607, 527] on div "No" at bounding box center [613, 542] width 37 height 31
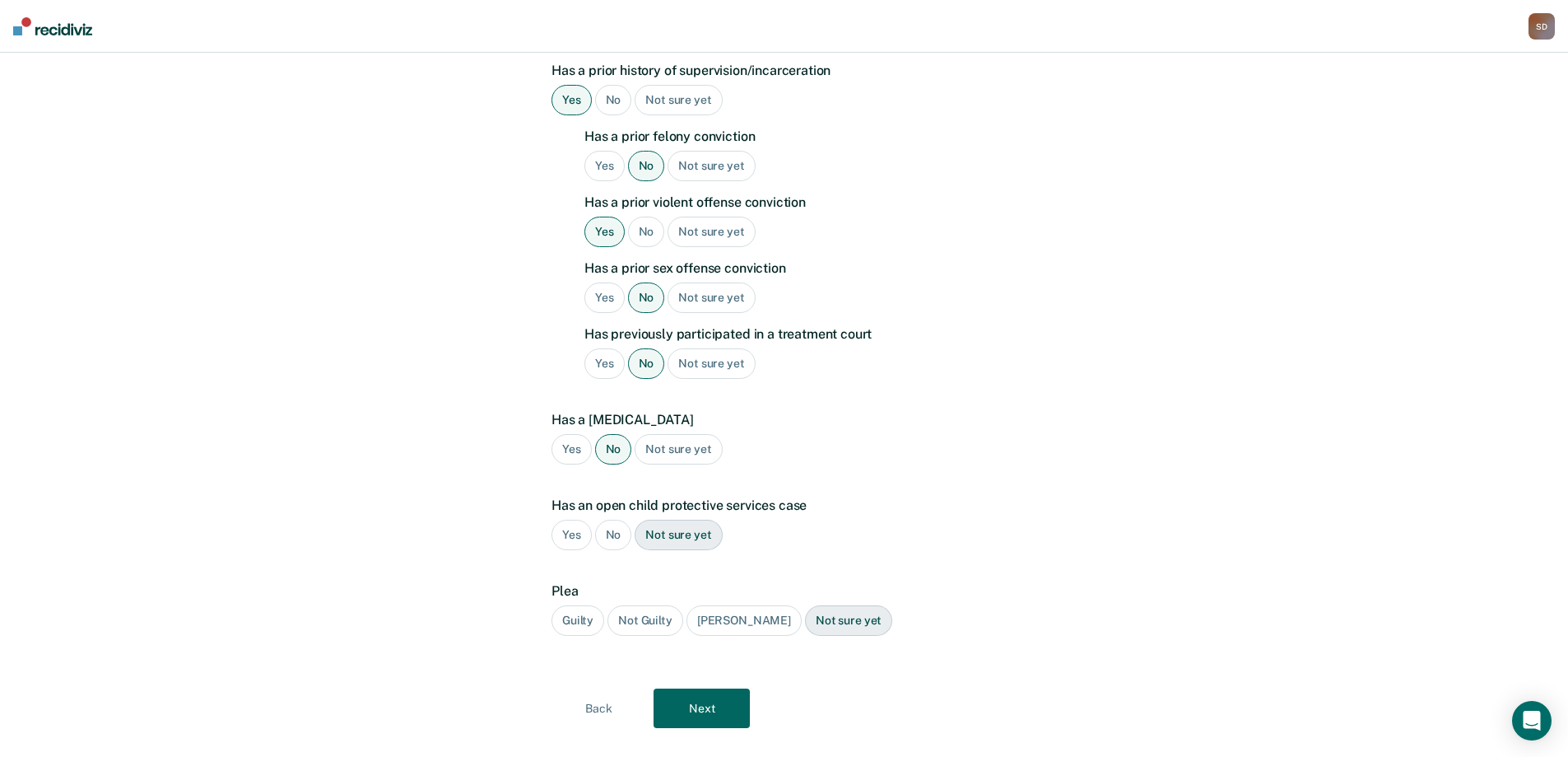
scroll to position [429, 0]
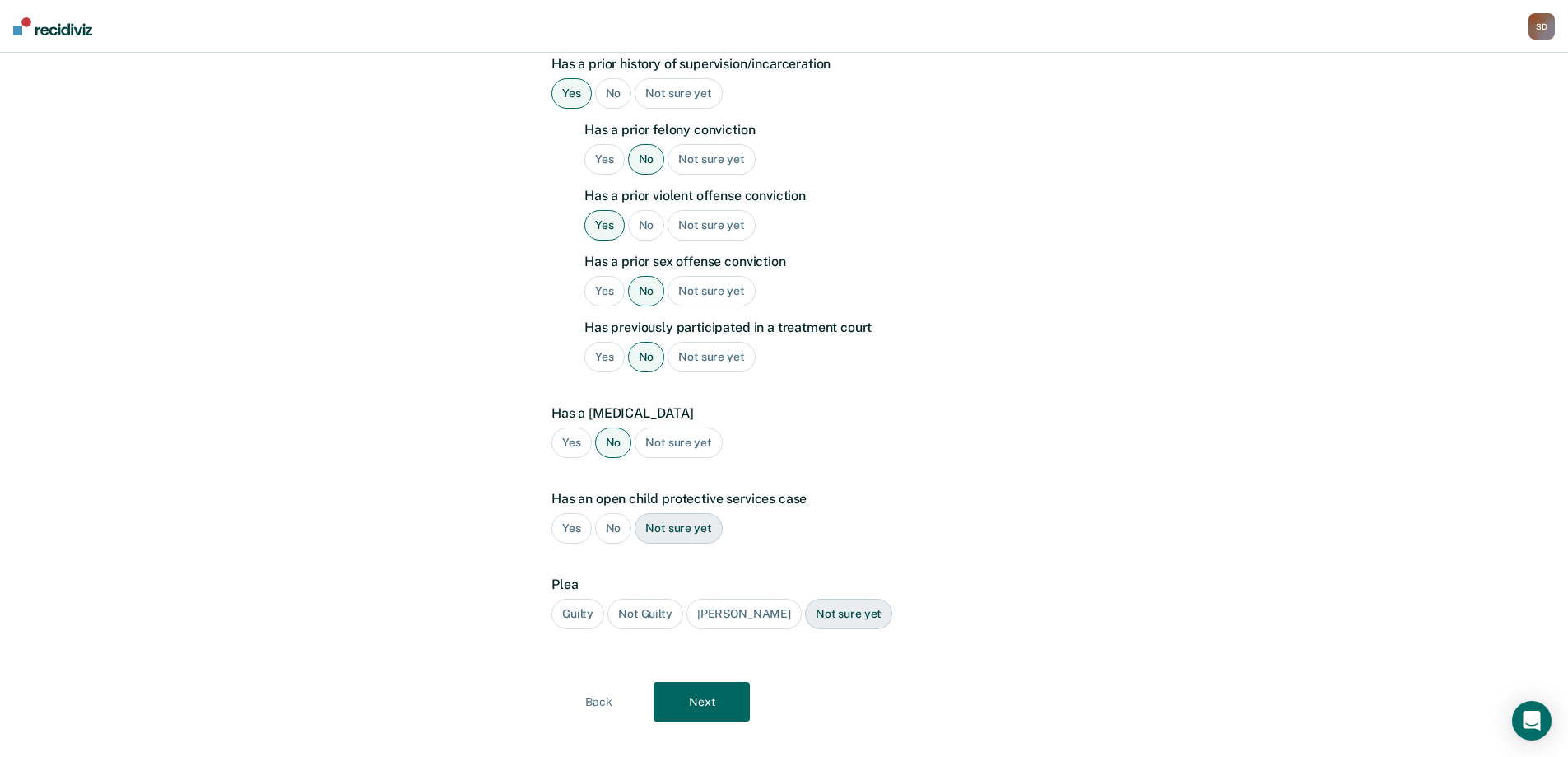
click at [615, 514] on div "No" at bounding box center [613, 529] width 37 height 31
click at [589, 599] on div "Guilty" at bounding box center [577, 614] width 52 height 31
click at [731, 682] on button "Next" at bounding box center [702, 701] width 97 height 39
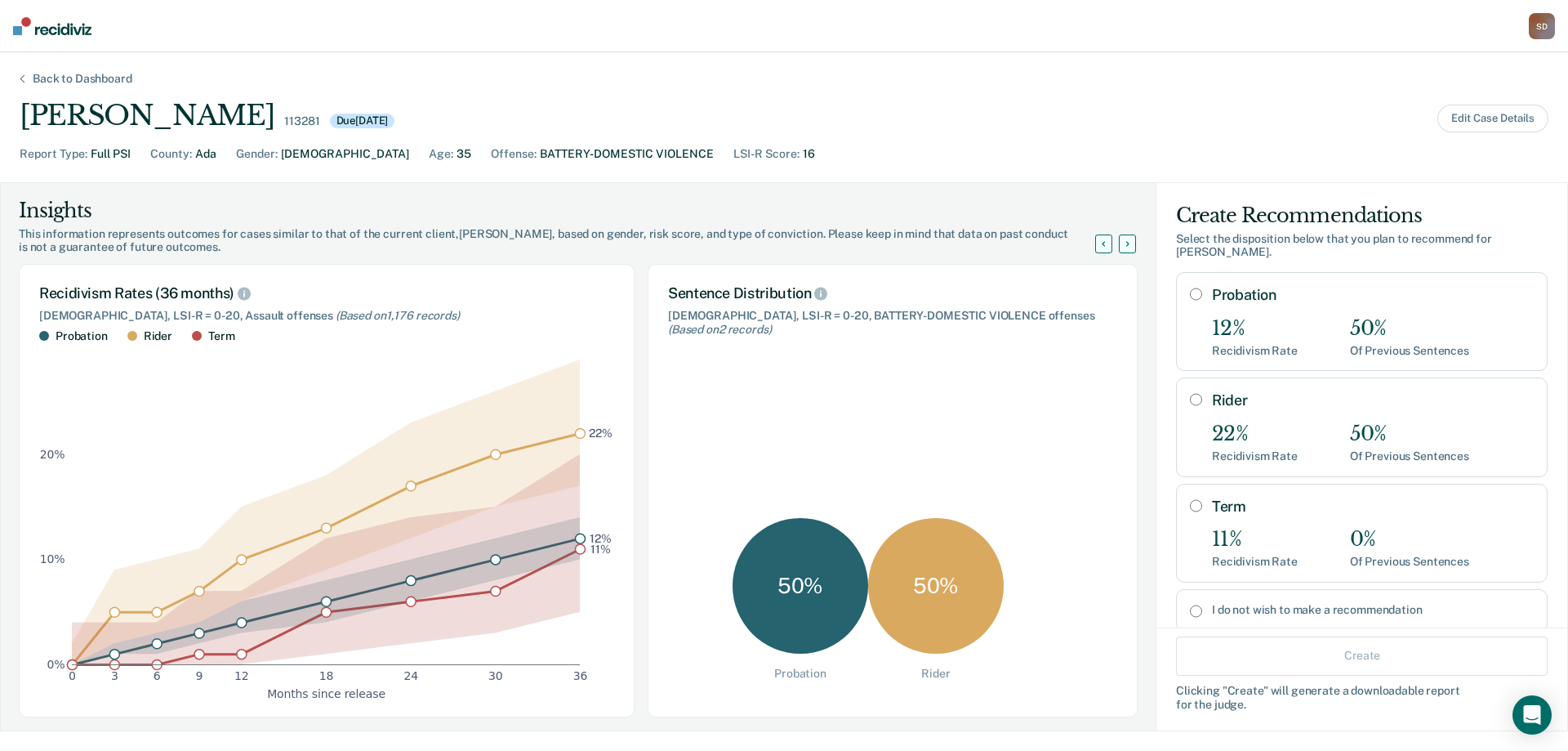
click at [1190, 288] on input "Probation" at bounding box center [1196, 294] width 12 height 13
radio input "true"
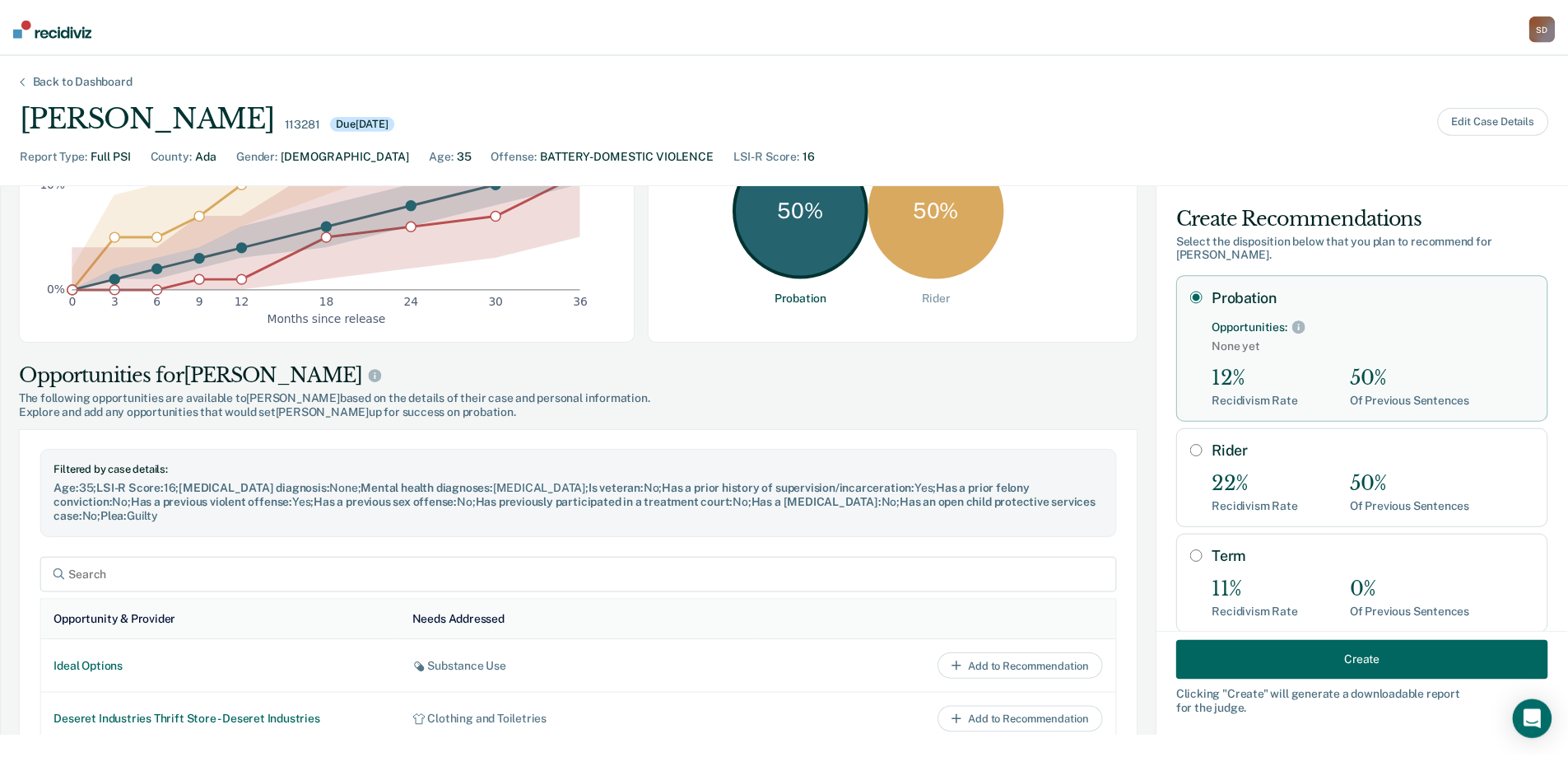
scroll to position [412, 0]
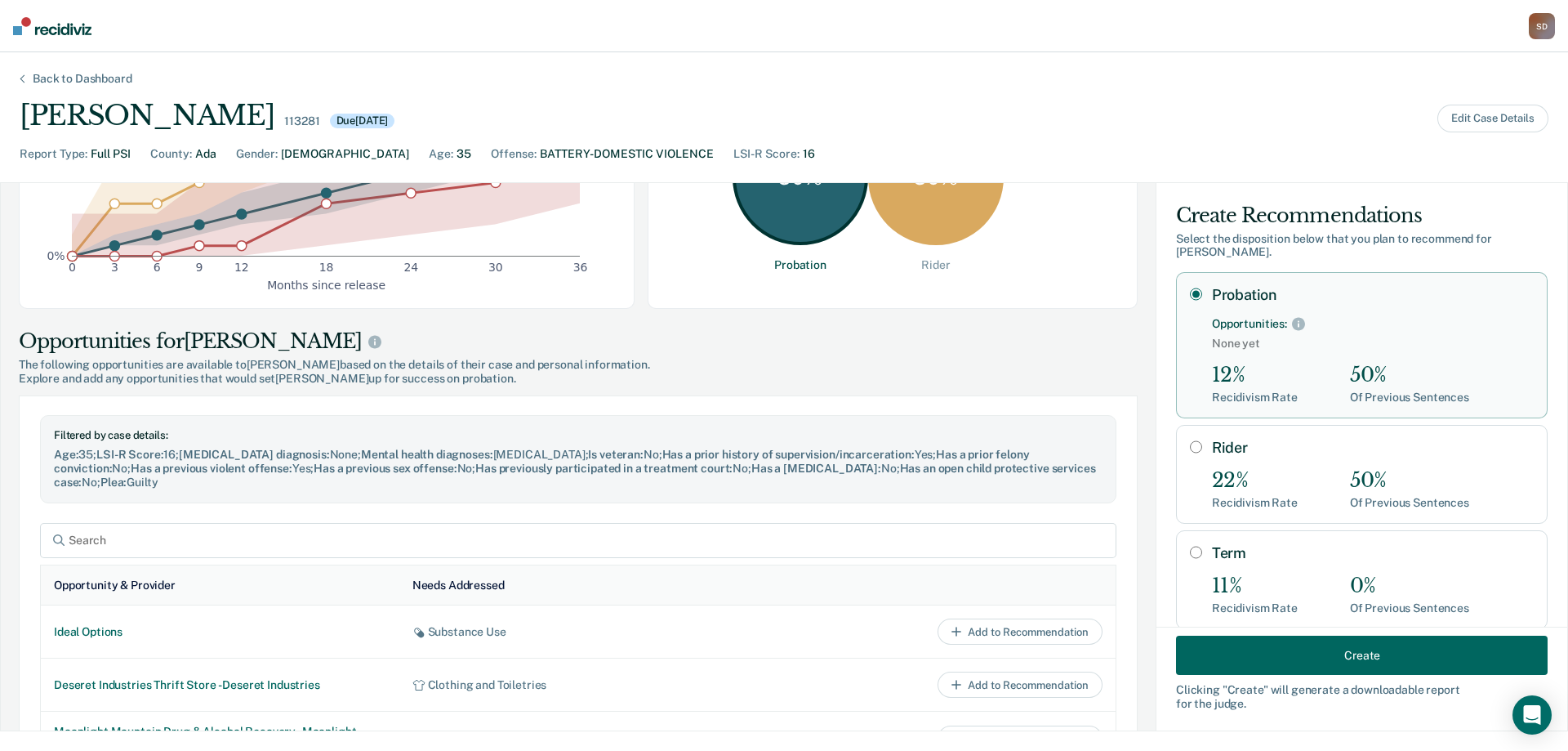
click at [1368, 659] on button "Create" at bounding box center [1362, 655] width 372 height 39
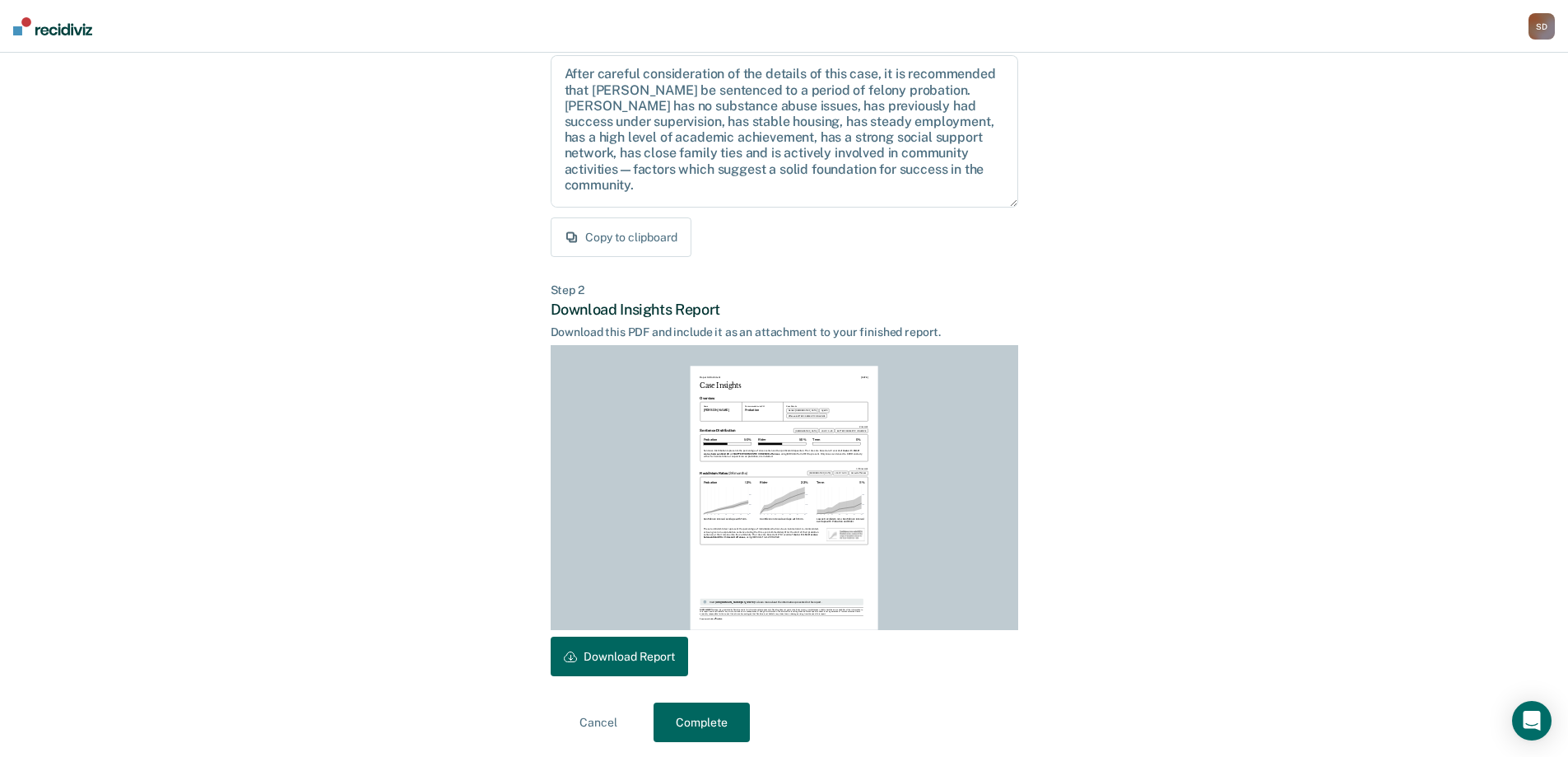
scroll to position [182, 0]
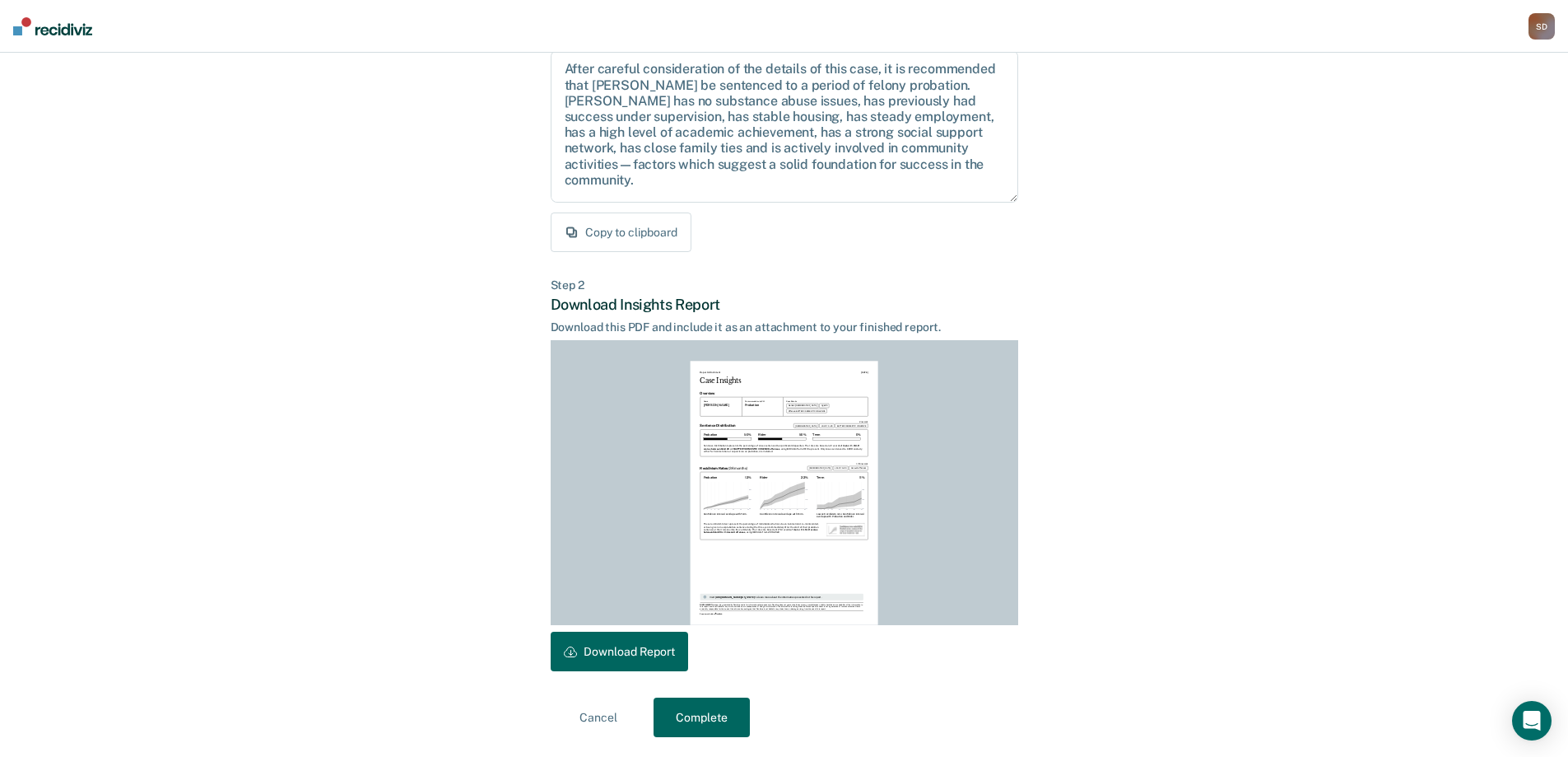
click at [653, 639] on button "Download Report" at bounding box center [619, 651] width 137 height 39
click at [732, 721] on button "Complete" at bounding box center [702, 717] width 97 height 39
